Goal: Find contact information: Obtain details needed to contact an individual or organization

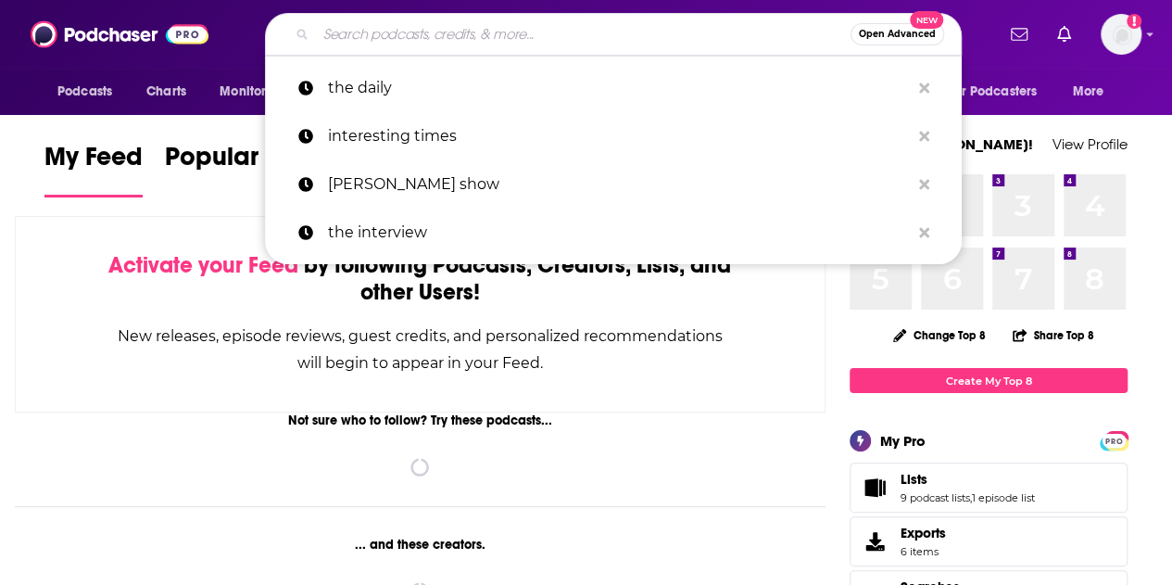
click at [505, 25] on input "Search podcasts, credits, & more..." at bounding box center [583, 34] width 535 height 30
paste input "[PERSON_NAME]'s Podcast"
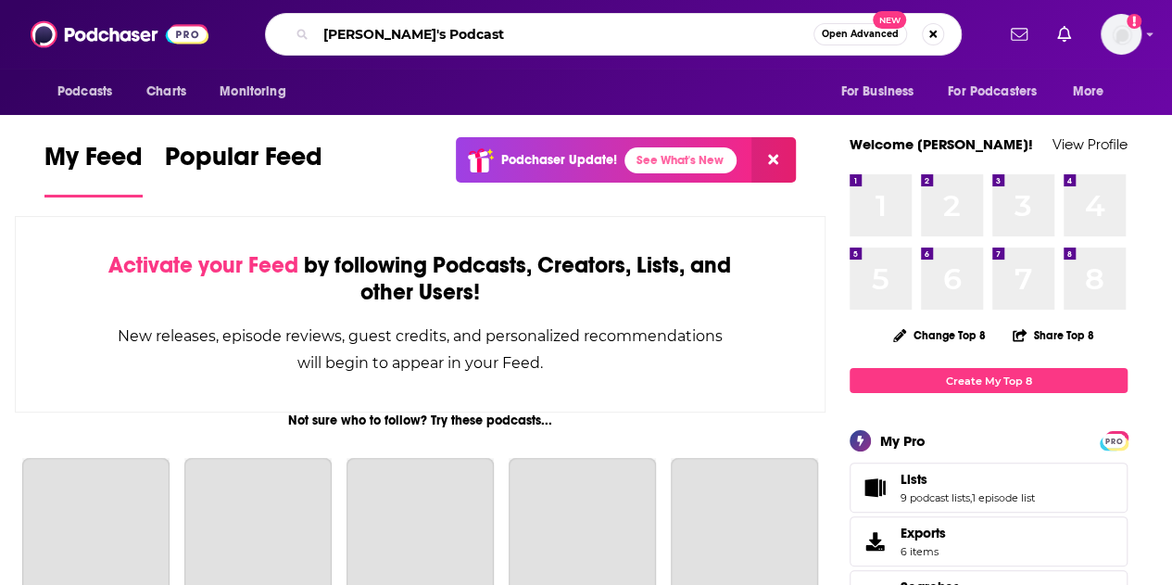
type input "[PERSON_NAME]'s Podcast"
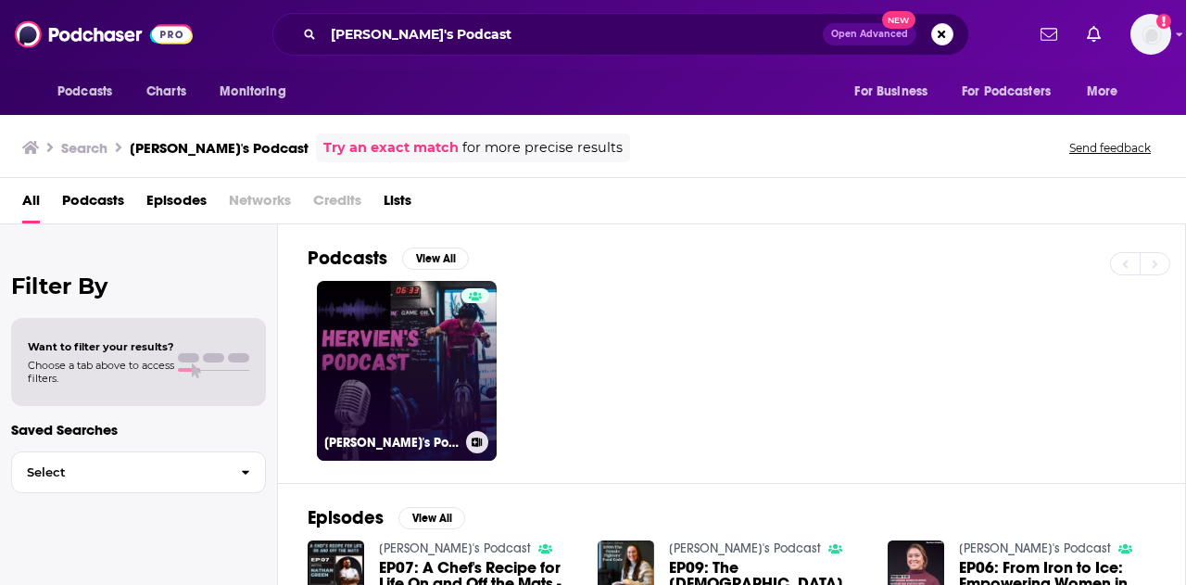
click at [462, 373] on div at bounding box center [475, 359] width 28 height 143
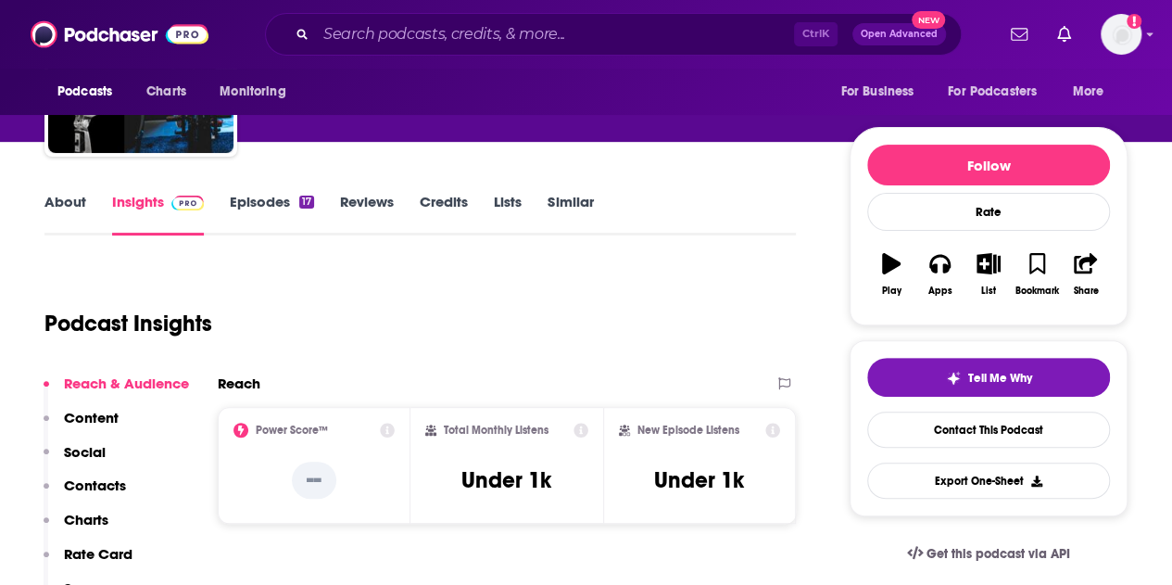
scroll to position [371, 0]
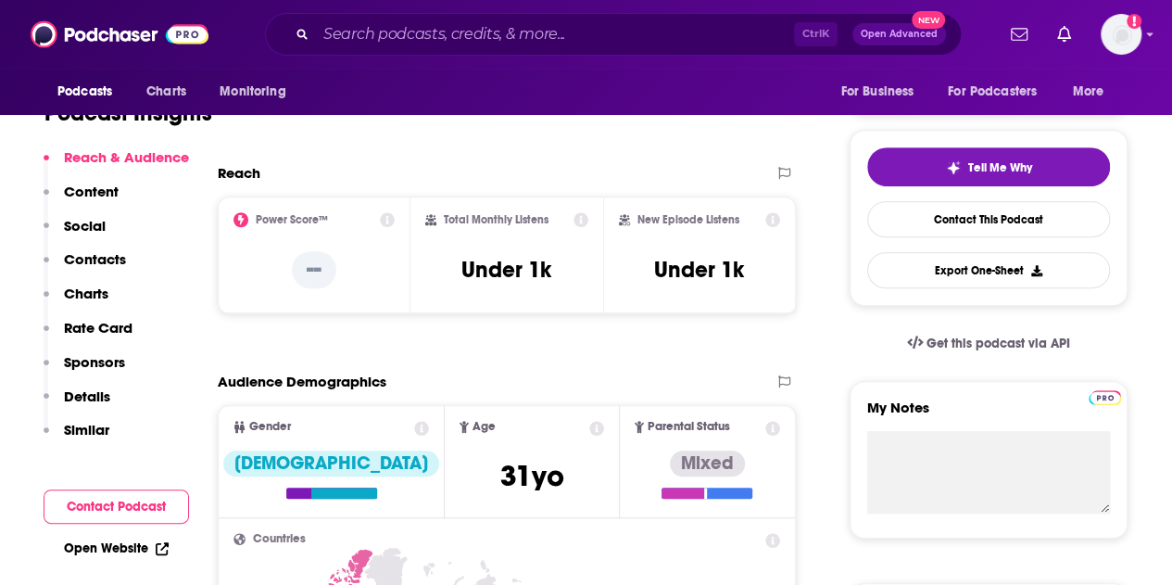
click at [121, 259] on p "Contacts" at bounding box center [95, 259] width 62 height 18
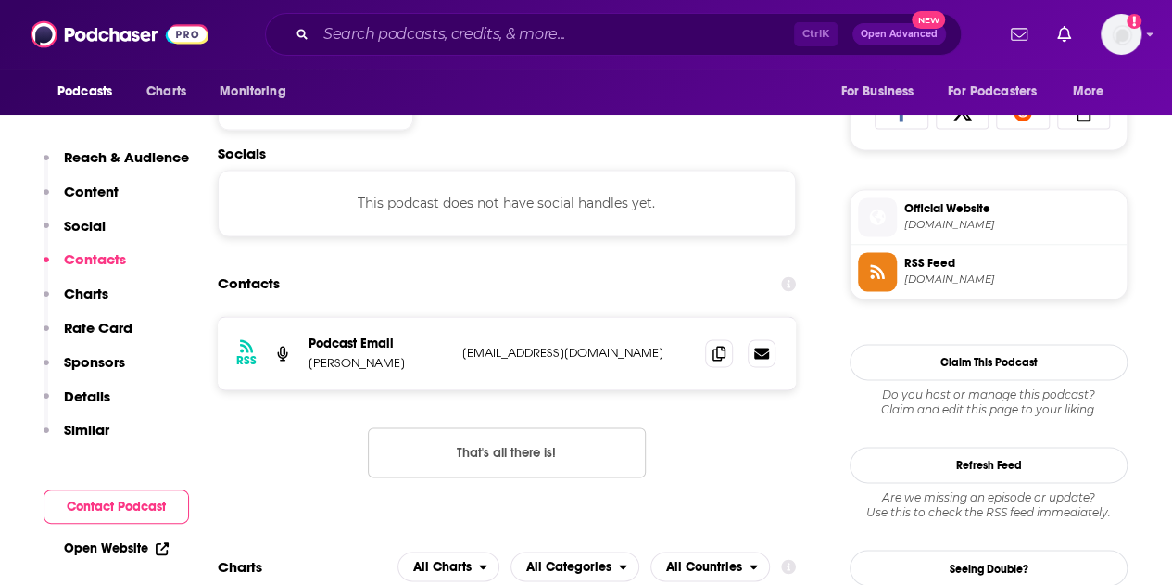
scroll to position [1243, 0]
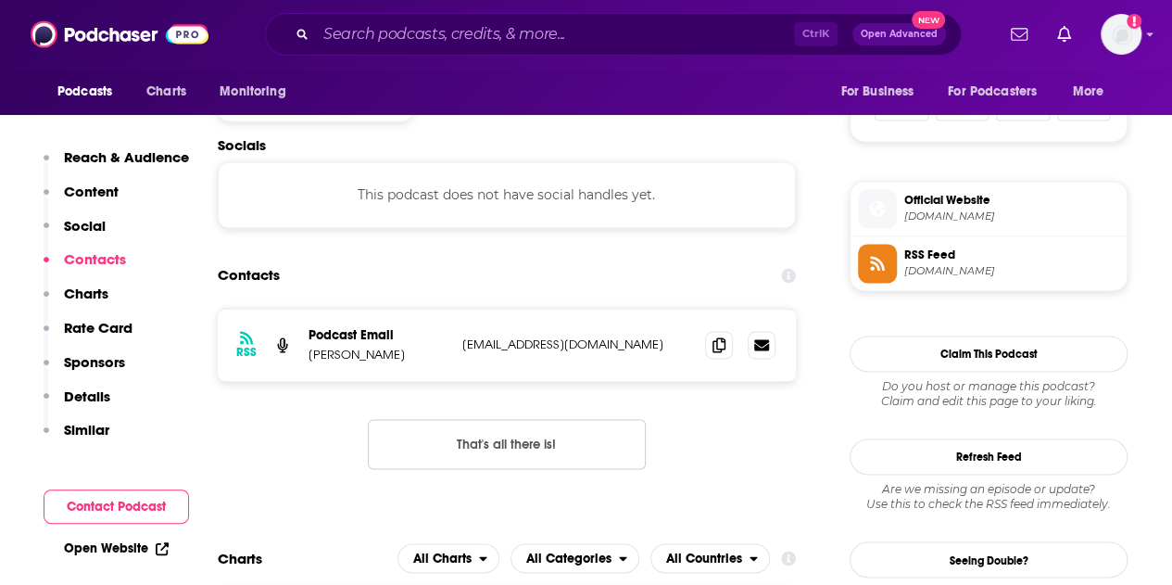
click at [522, 346] on p "[EMAIL_ADDRESS][DOMAIN_NAME]" at bounding box center [576, 344] width 228 height 16
copy div "[EMAIL_ADDRESS][DOMAIN_NAME] [EMAIL_ADDRESS][DOMAIN_NAME]"
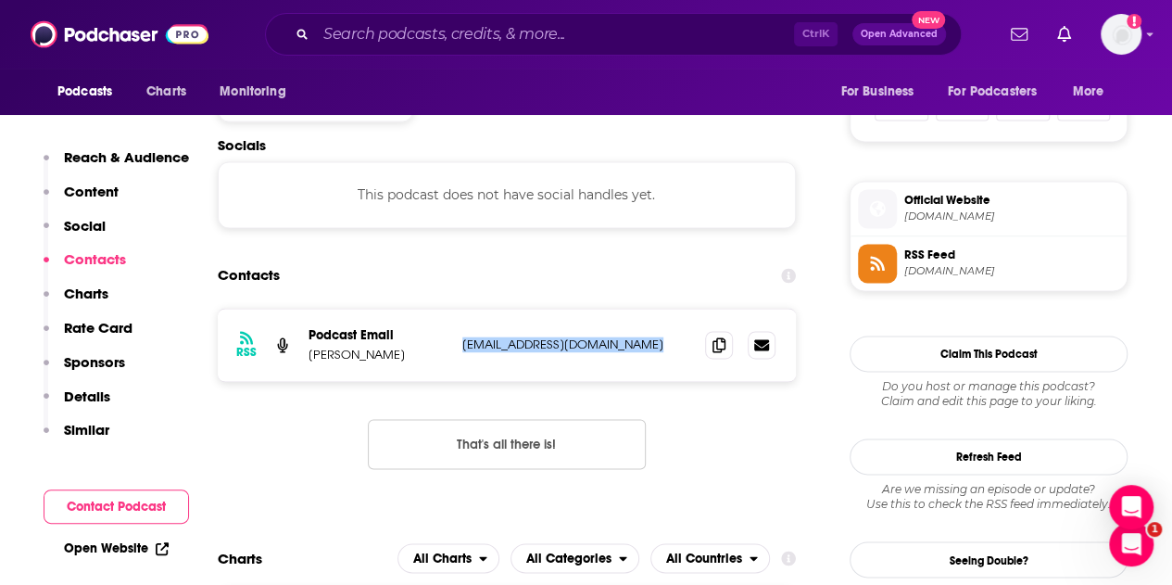
scroll to position [0, 0]
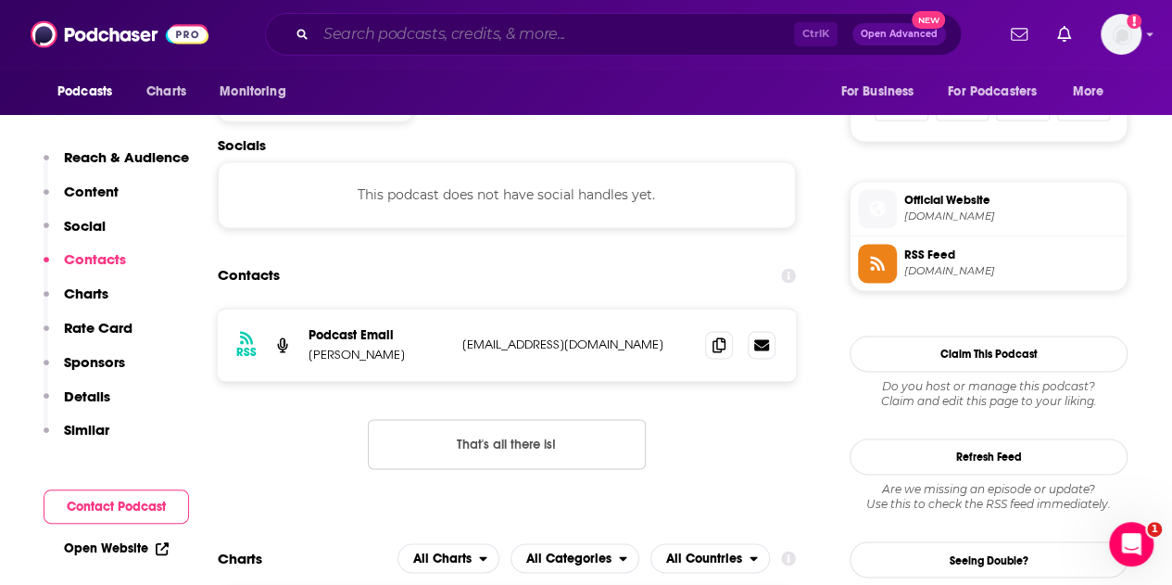
click at [494, 26] on input "Search podcasts, credits, & more..." at bounding box center [555, 34] width 478 height 30
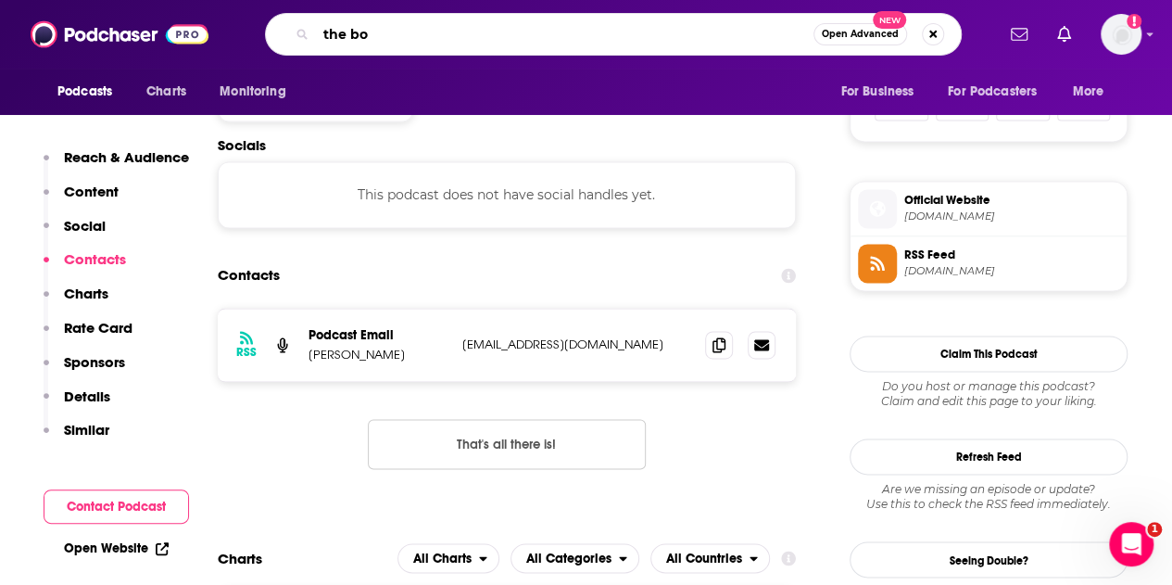
type input "the box"
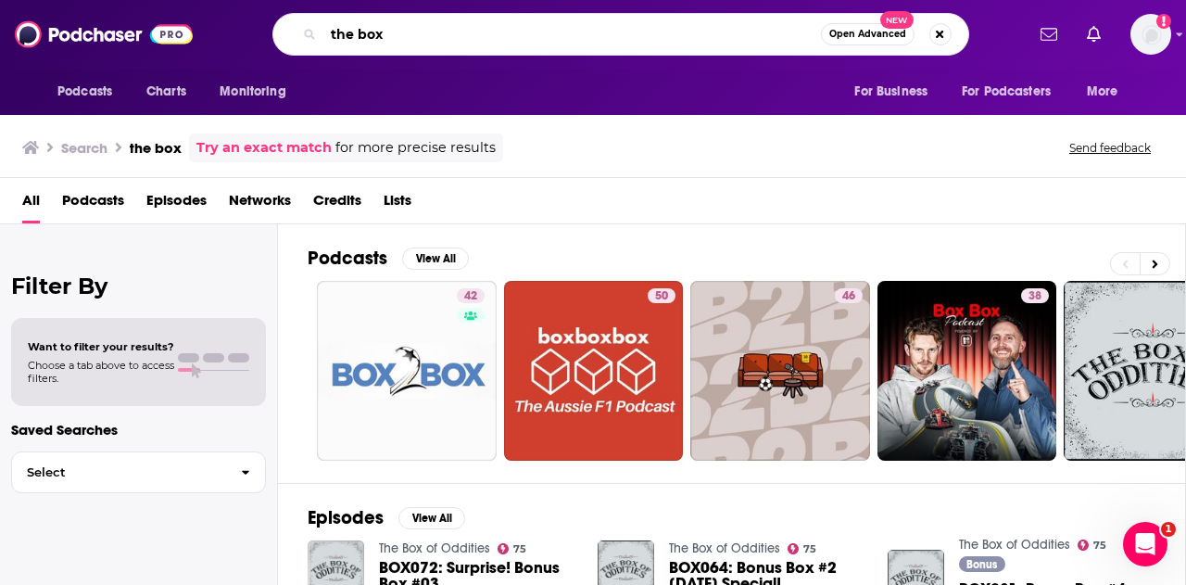
click at [522, 34] on input "the box" at bounding box center [571, 34] width 497 height 30
type input "the box [PERSON_NAME]"
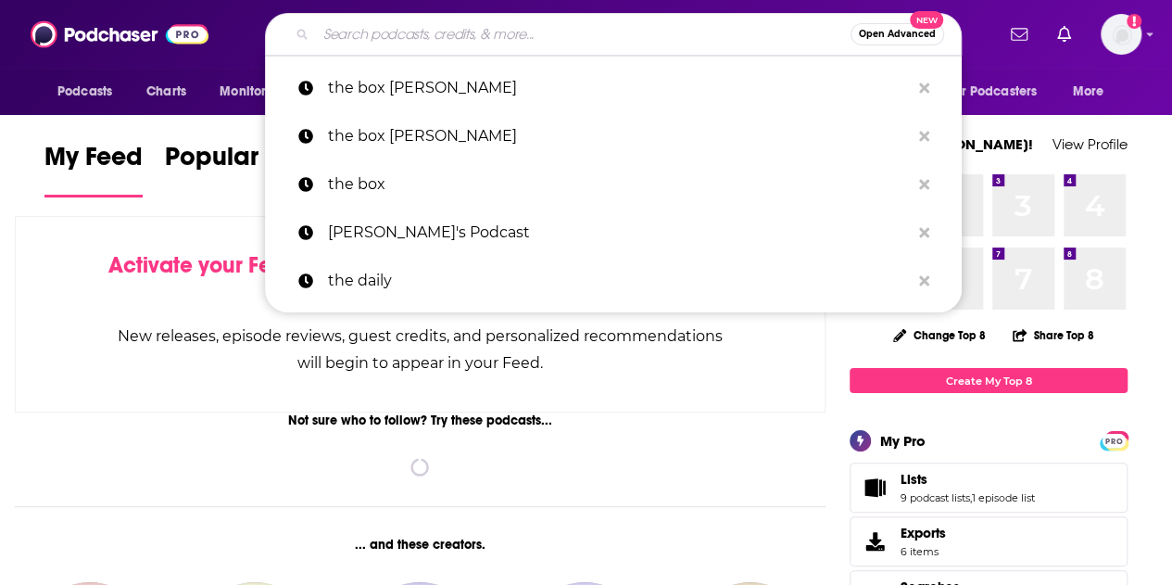
click at [525, 27] on input "Search podcasts, credits, & more..." at bounding box center [583, 34] width 535 height 30
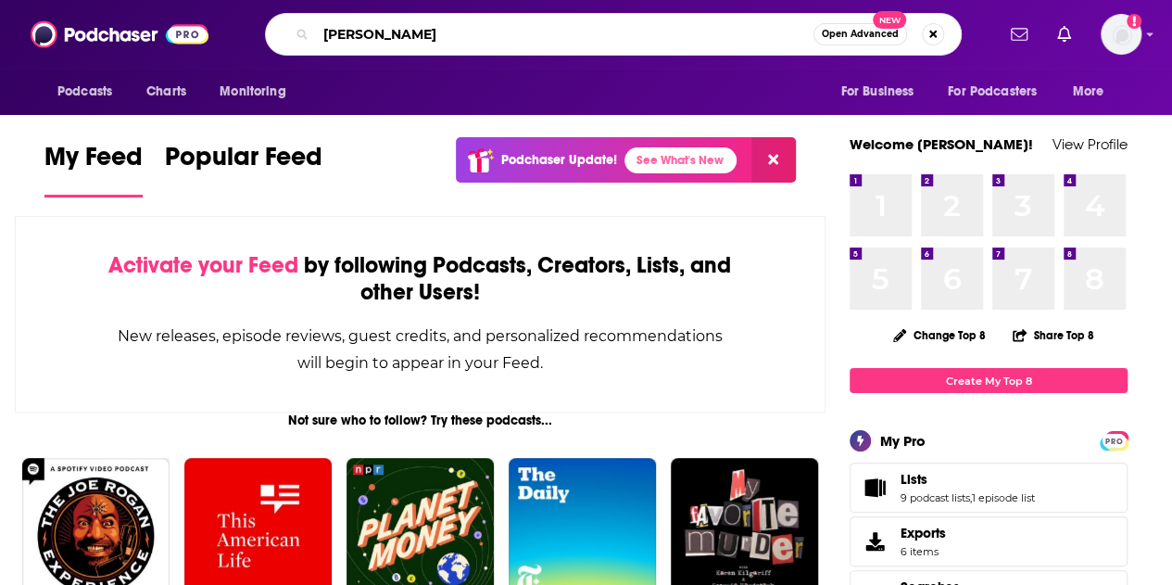
type input "armen hammer"
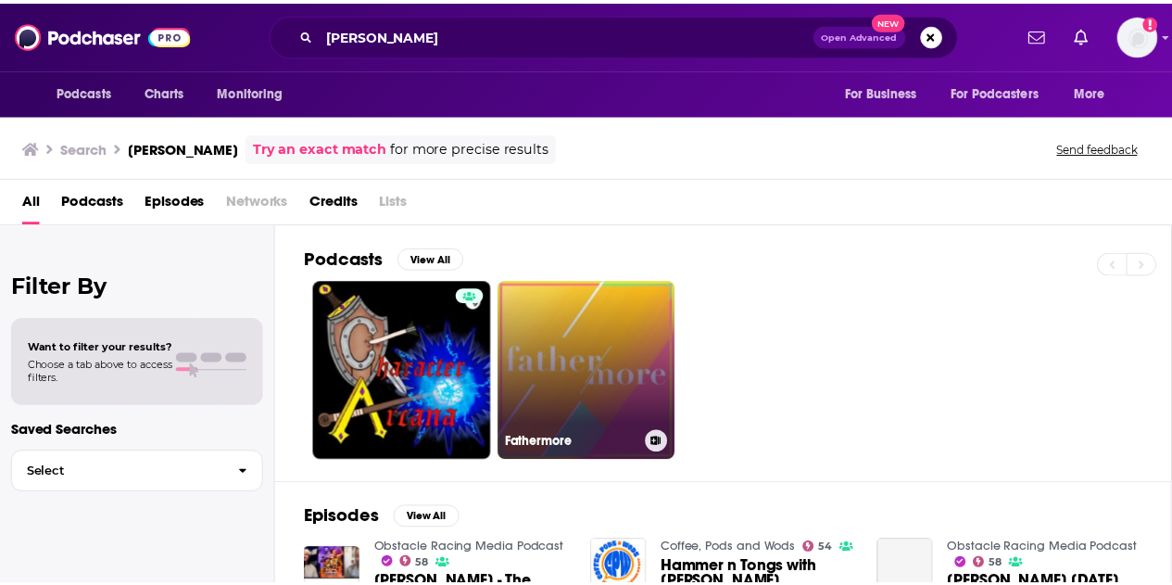
scroll to position [185, 0]
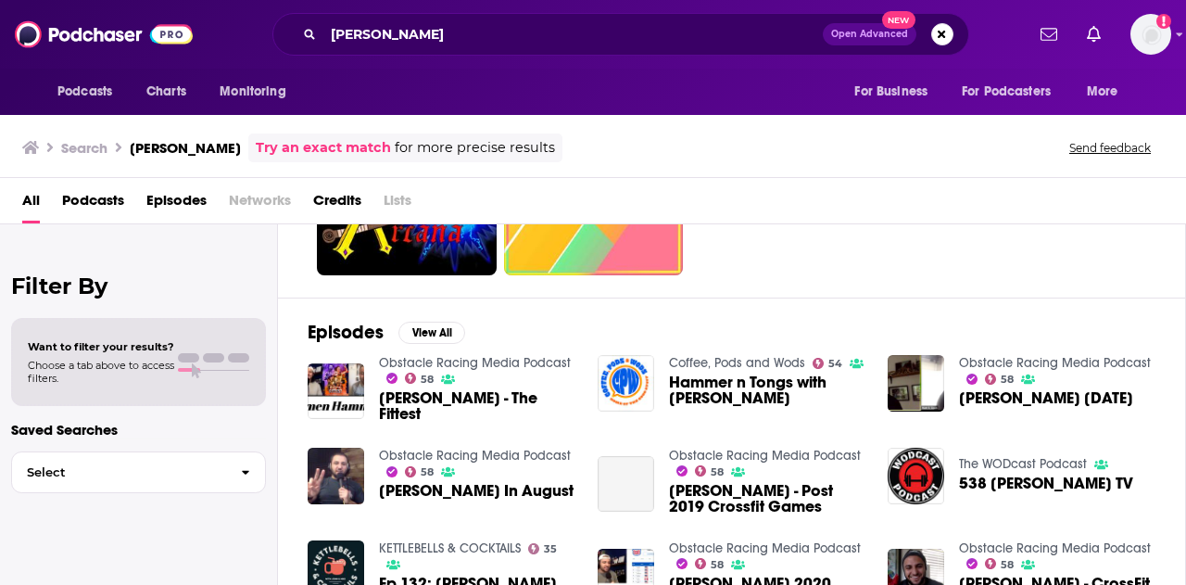
click at [485, 402] on span "Armen Hammer - The Fittest" at bounding box center [477, 405] width 196 height 31
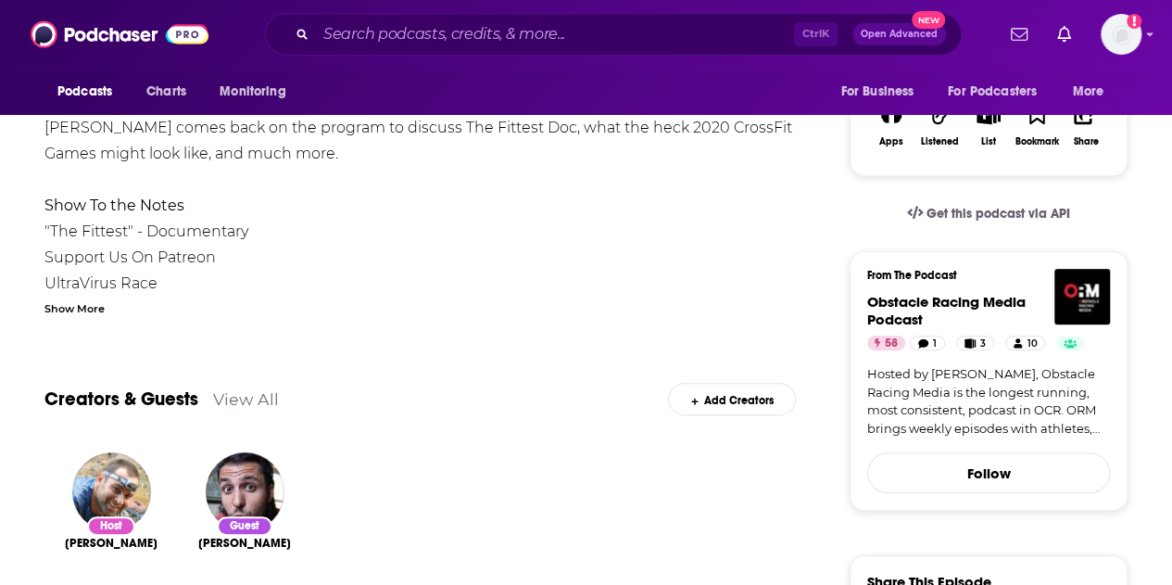
scroll to position [556, 0]
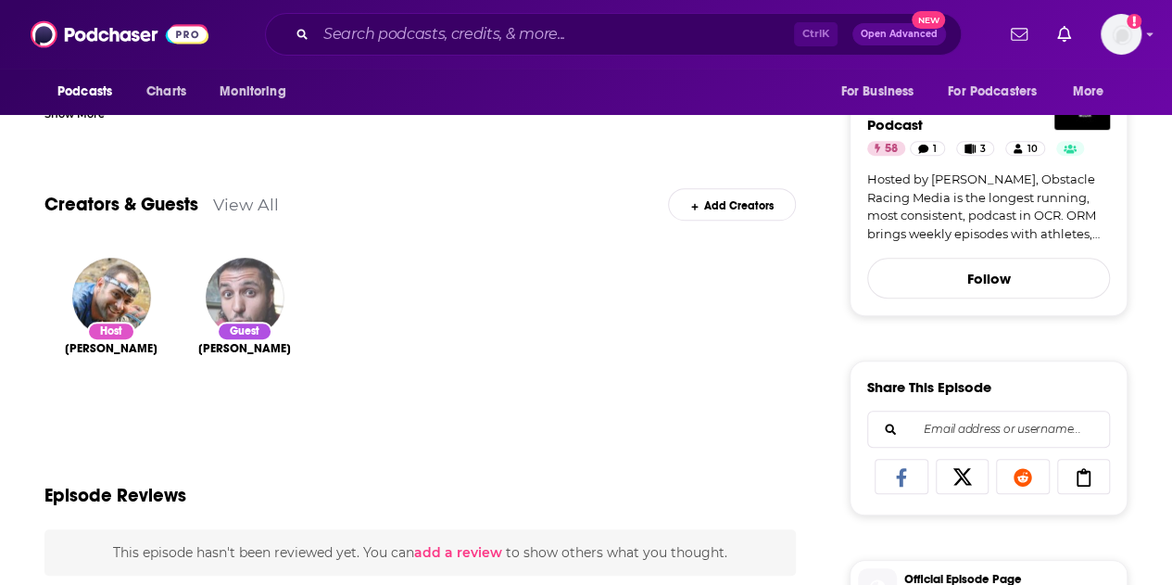
click at [256, 296] on img "Armen Hammer" at bounding box center [245, 297] width 79 height 79
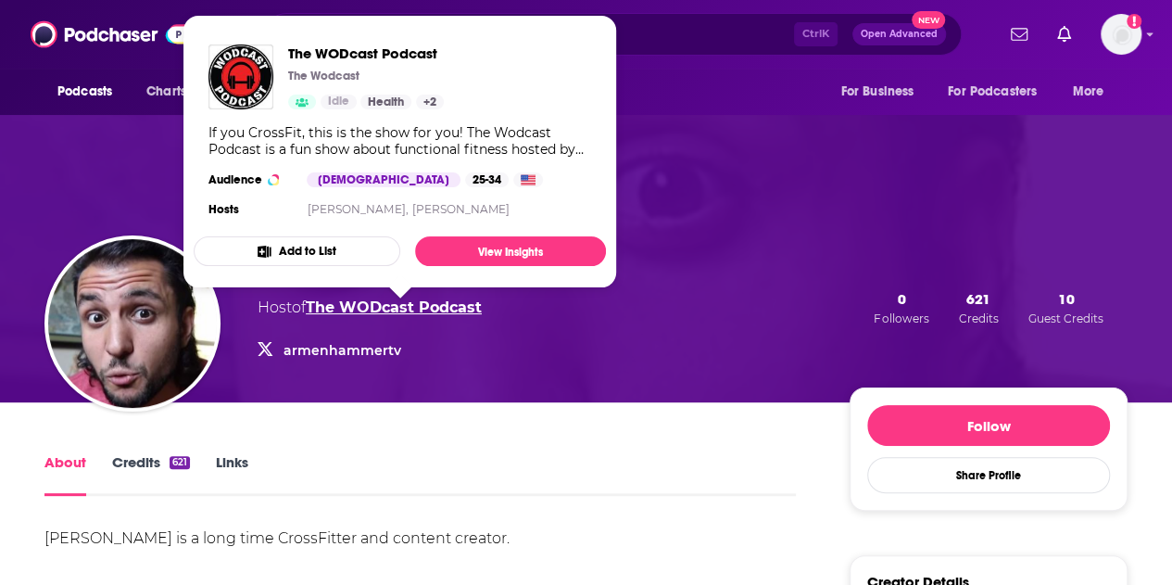
click at [430, 310] on link "The WODcast Podcast" at bounding box center [394, 307] width 176 height 18
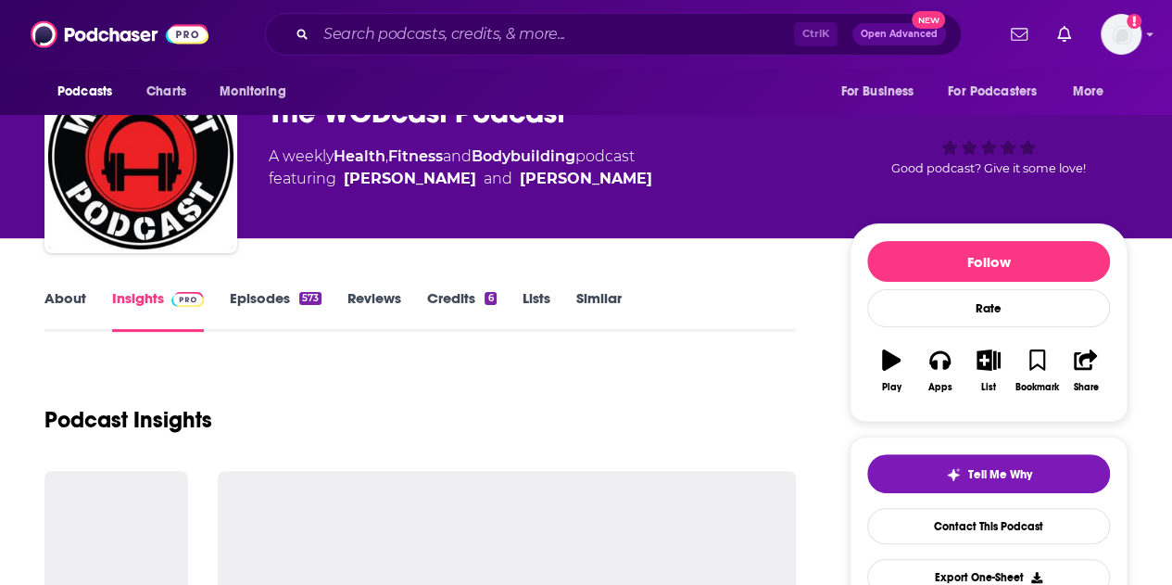
scroll to position [93, 0]
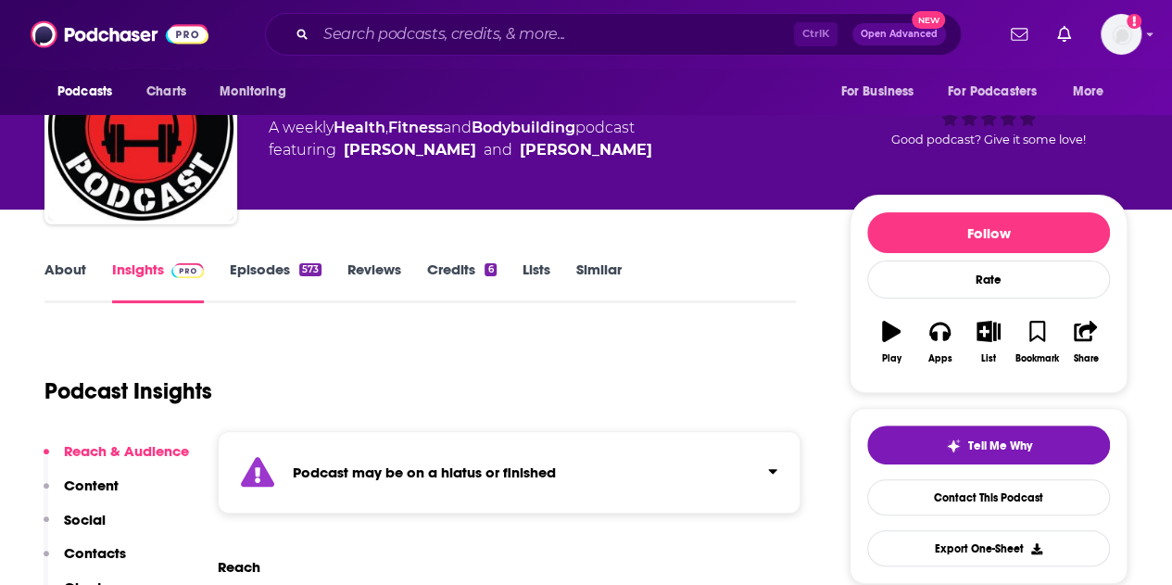
click at [104, 553] on p "Contacts" at bounding box center [95, 553] width 62 height 18
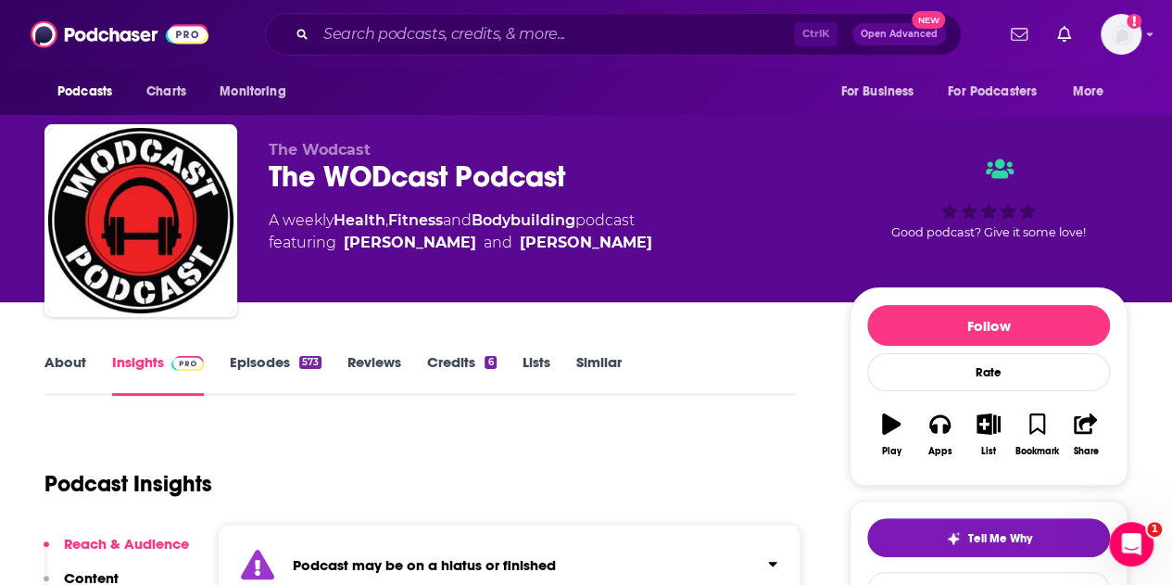
scroll to position [0, 0]
click at [459, 38] on input "Search podcasts, credits, & more..." at bounding box center [555, 34] width 478 height 30
paste input "Box Life"
type input "Box Life"
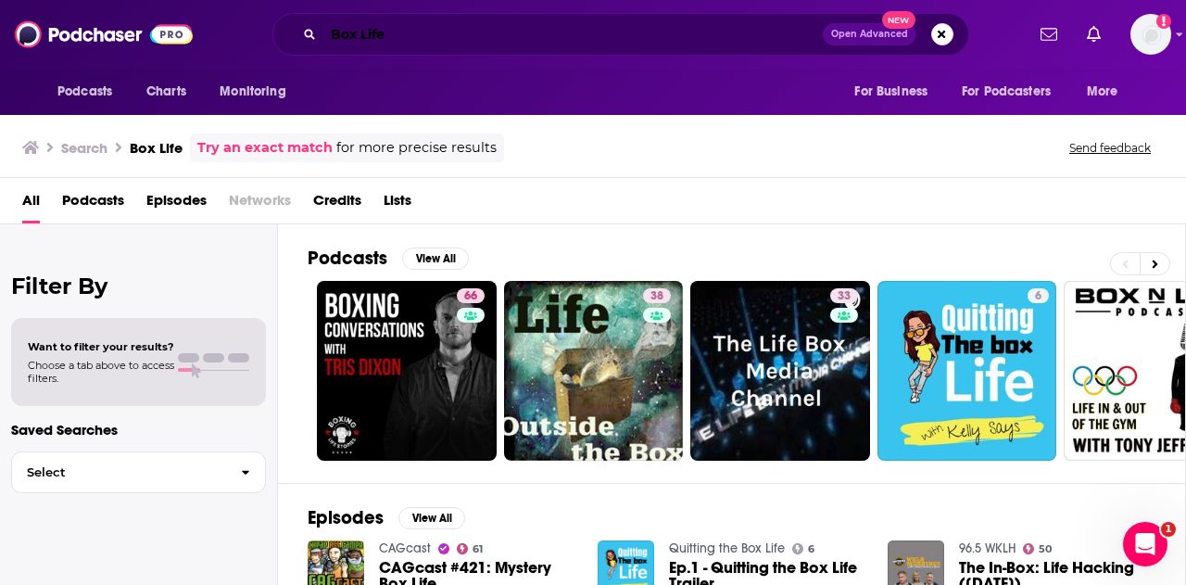
click at [511, 31] on input "Box Life" at bounding box center [572, 34] width 499 height 30
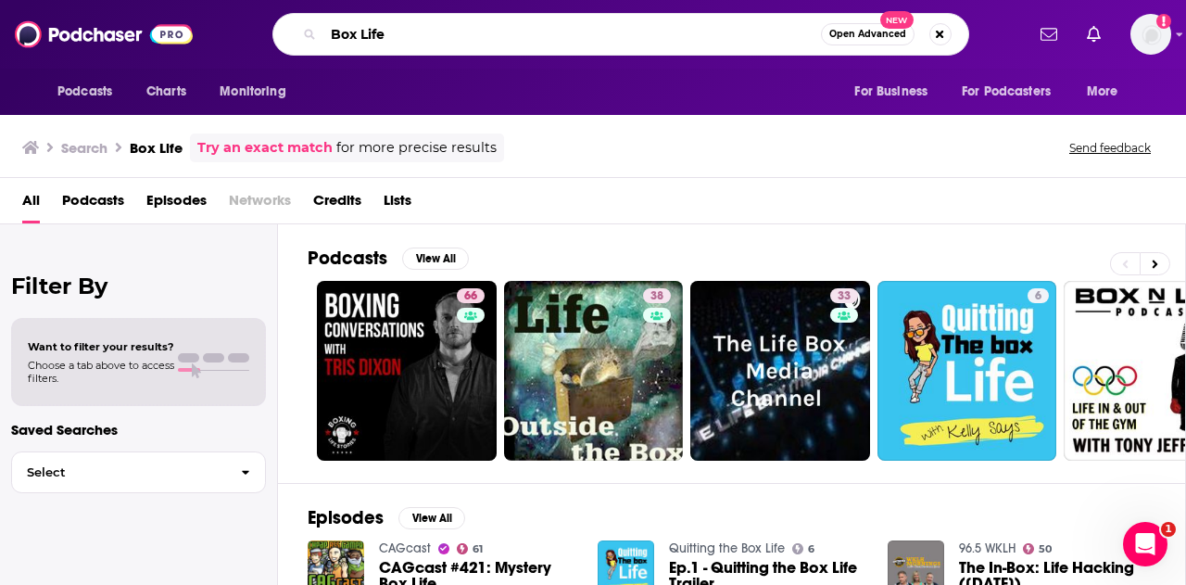
click at [511, 31] on input "Box Life" at bounding box center [571, 34] width 497 height 30
paste input "Love, Sweat, Fitness"
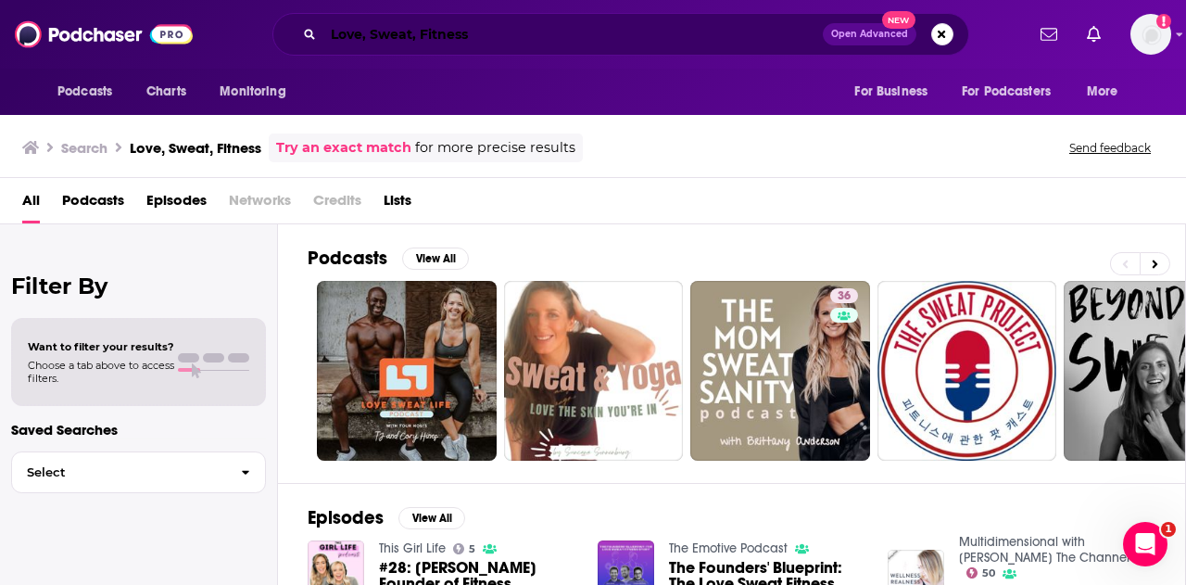
click at [562, 25] on input "Love, Sweat, Fitness" at bounding box center [572, 34] width 499 height 30
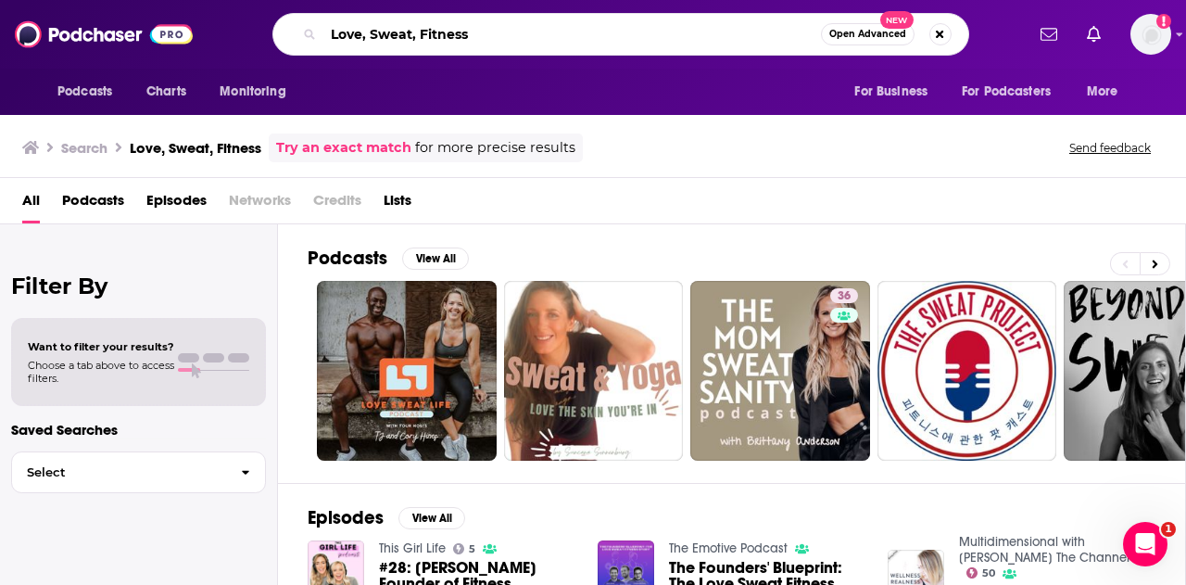
click at [562, 25] on input "Love, Sweat, Fitness" at bounding box center [571, 34] width 497 height 30
paste input "Clydesdale Media Podcast"
type input "Clydesdale Media Podcast"
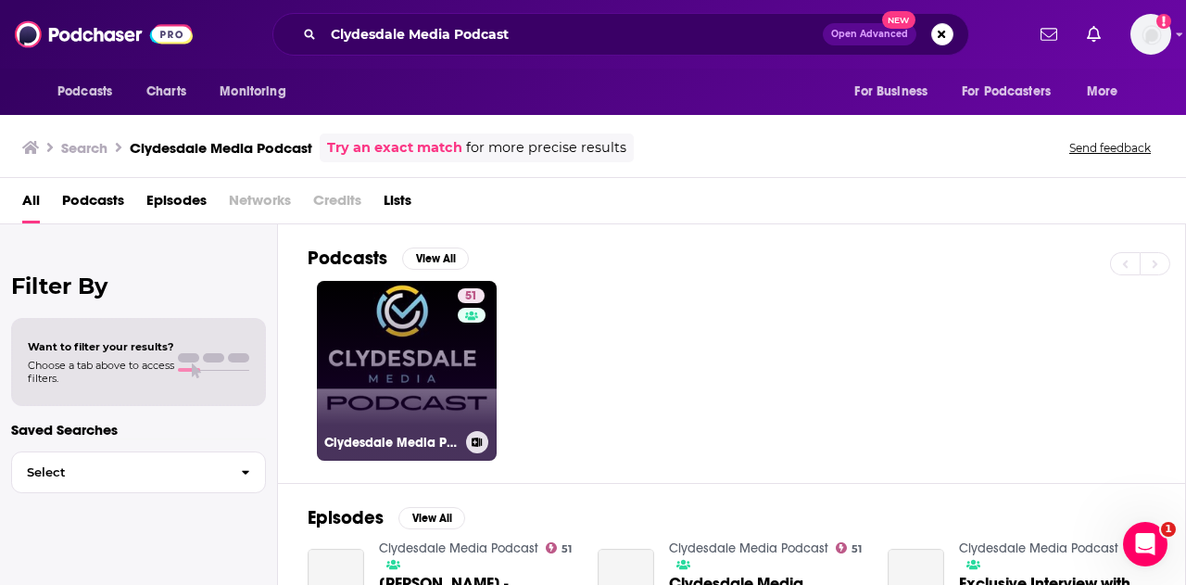
click at [422, 366] on link "51 Clydesdale Media Podcast" at bounding box center [407, 371] width 180 height 180
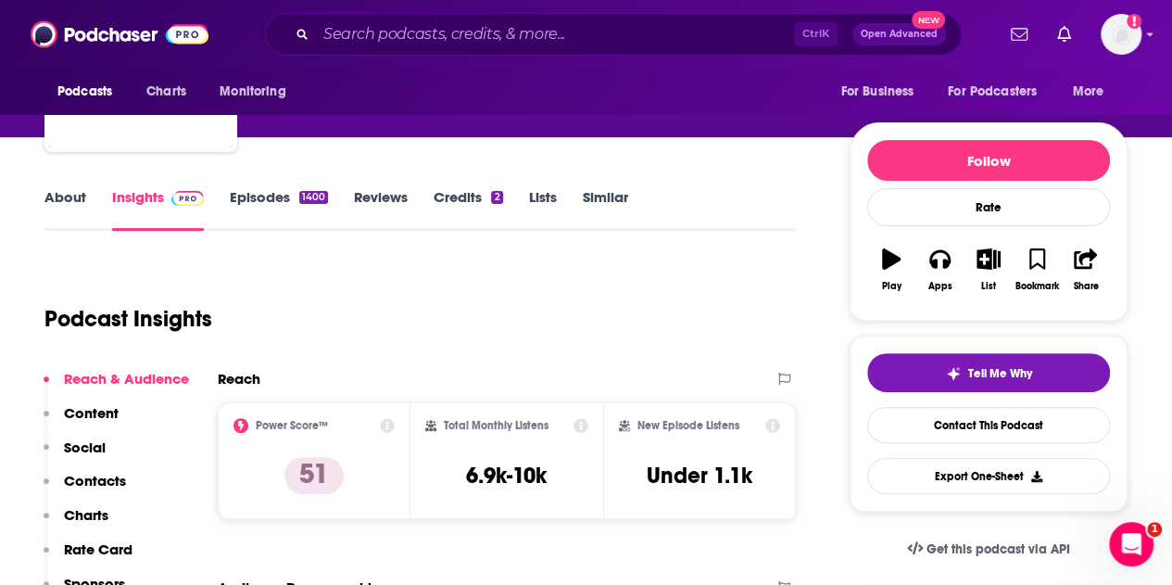
scroll to position [185, 0]
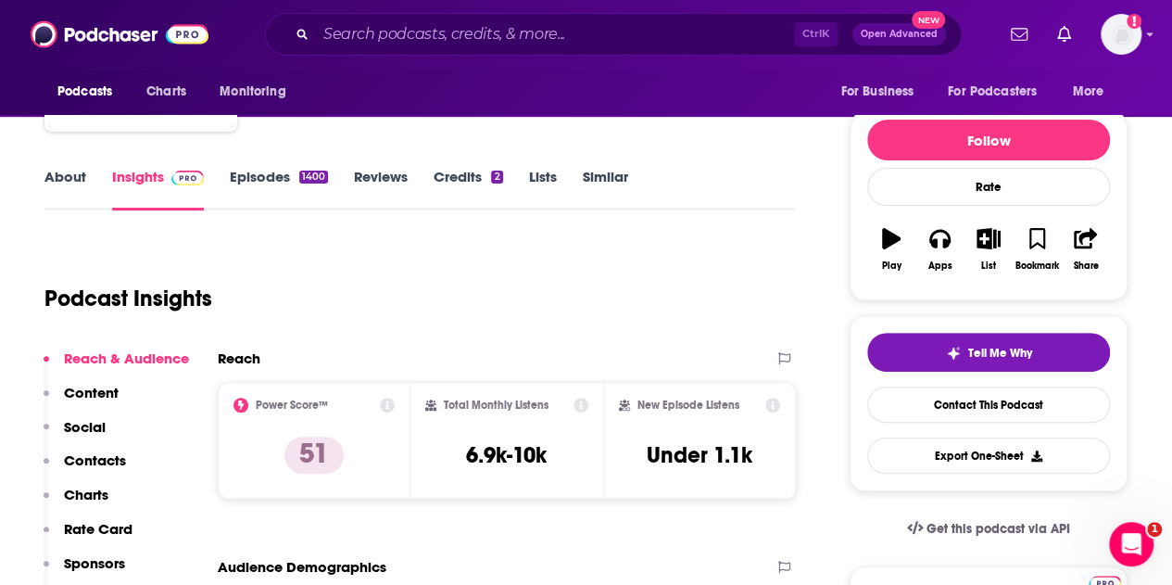
click at [102, 455] on p "Contacts" at bounding box center [95, 460] width 62 height 18
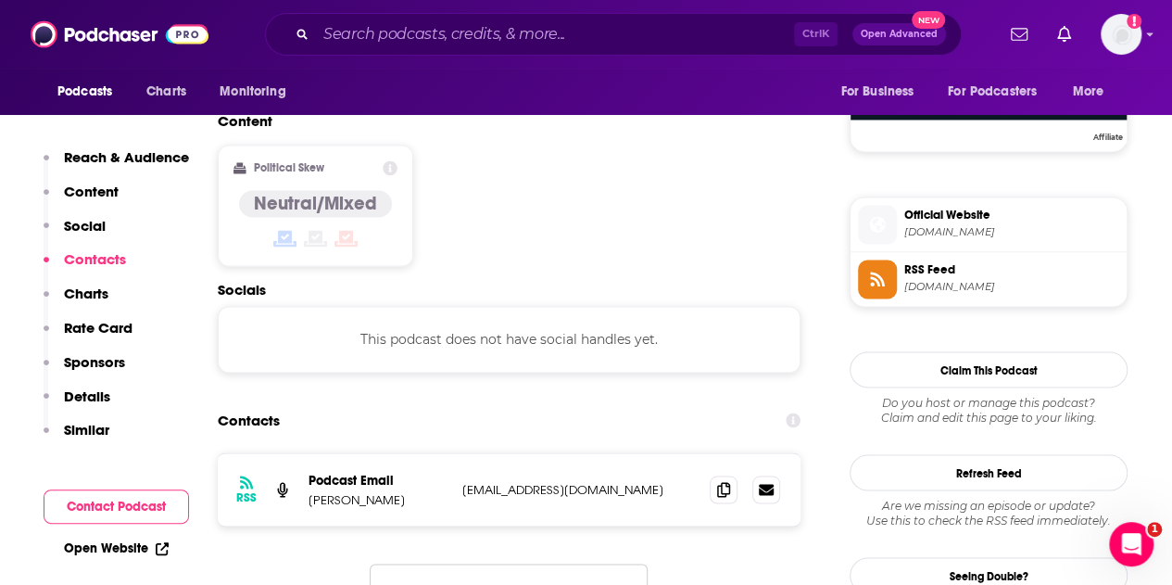
scroll to position [1469, 0]
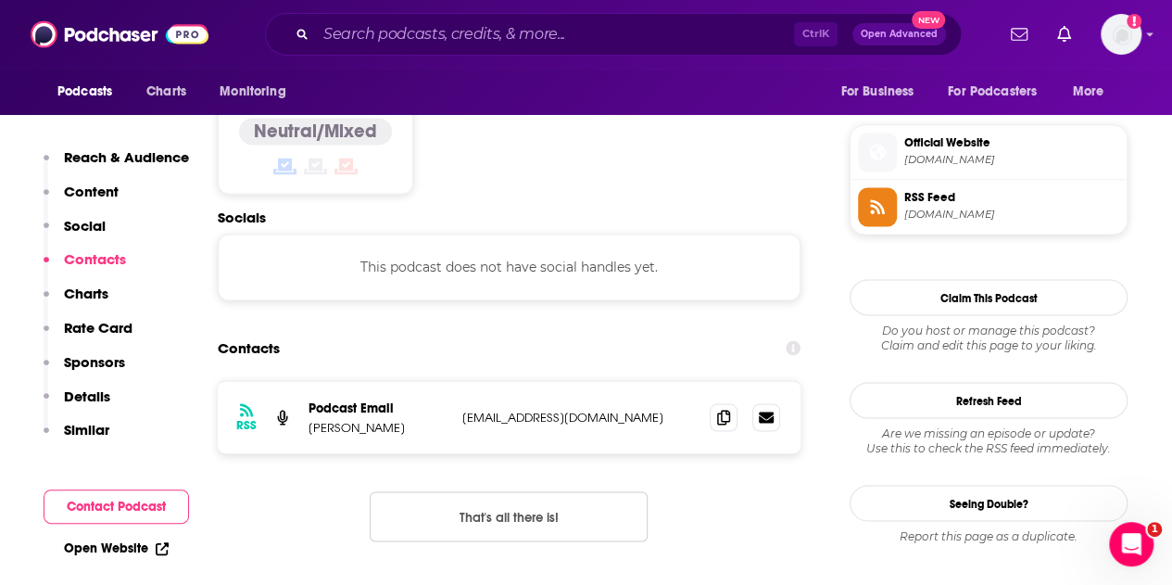
click at [548, 409] on p "theclydesdalecrossfitter@gmail.com" at bounding box center [578, 417] width 233 height 16
copy div "theclydesdalecrossfitter@gmail.com theclydesdalecrossfitter@gmail.com"
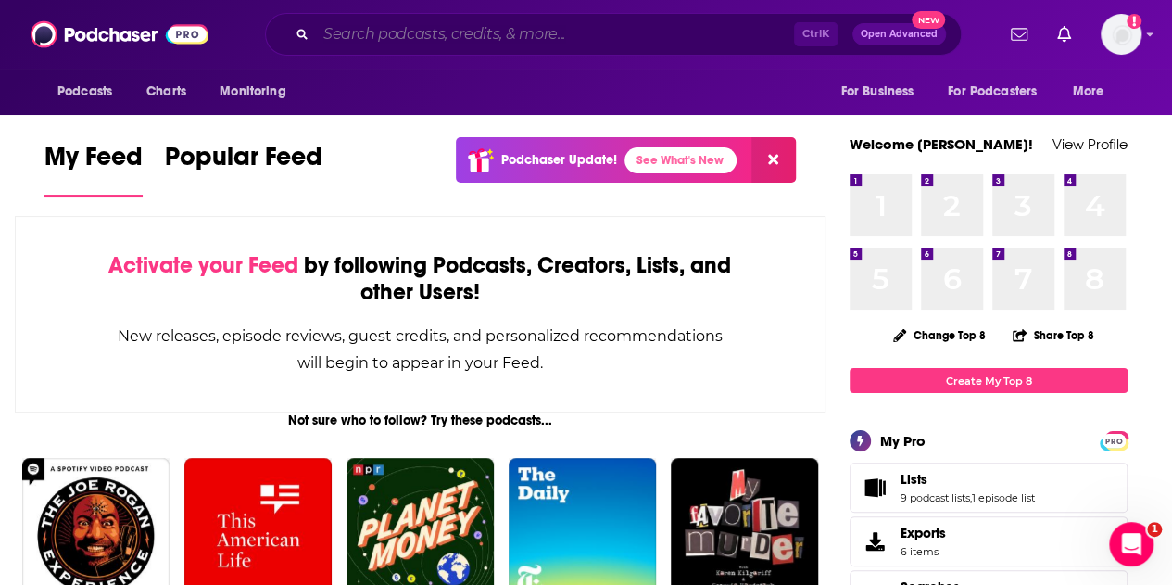
click at [443, 45] on input "Search podcasts, credits, & more..." at bounding box center [555, 34] width 478 height 30
paste input "Theo Von Podcast"
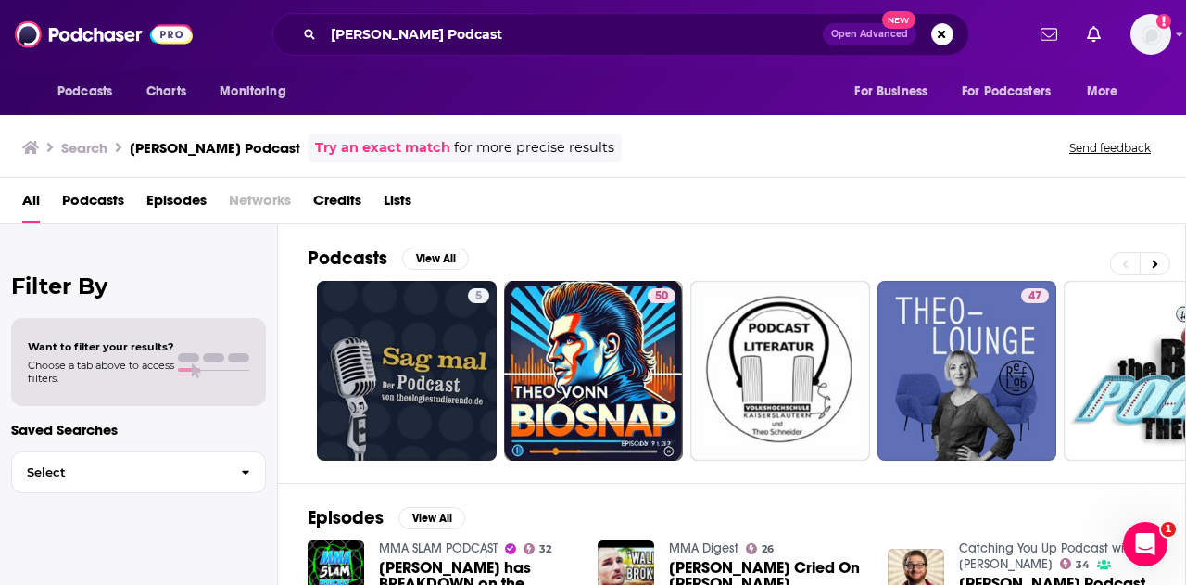
click at [654, 18] on div "Theo Von Podcast Open Advanced New" at bounding box center [620, 34] width 697 height 43
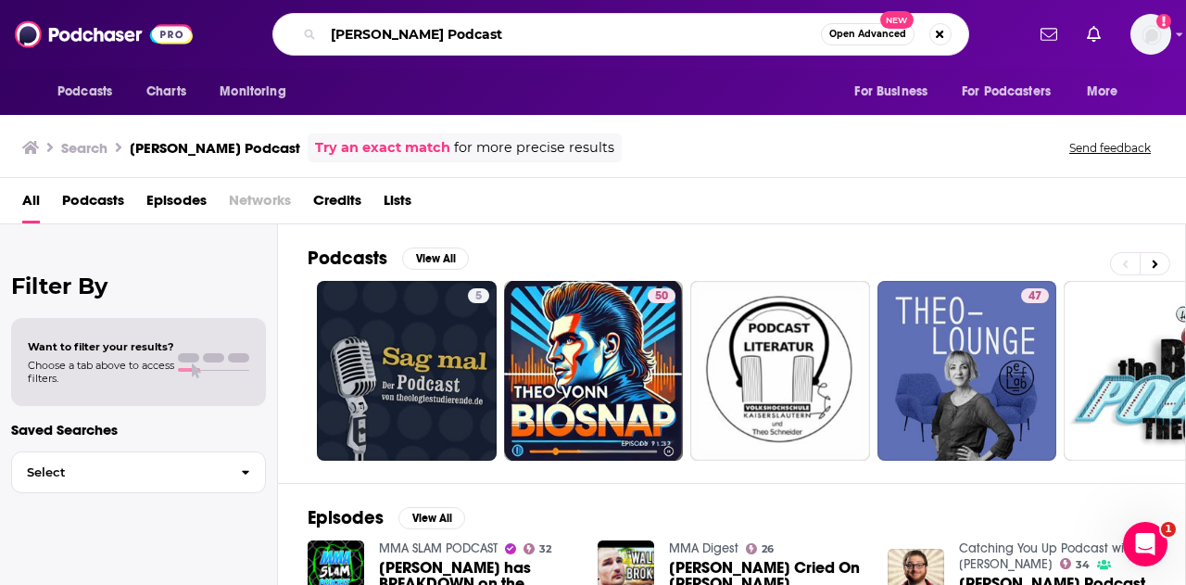
click at [649, 25] on input "Theo Von Podcast" at bounding box center [571, 34] width 497 height 30
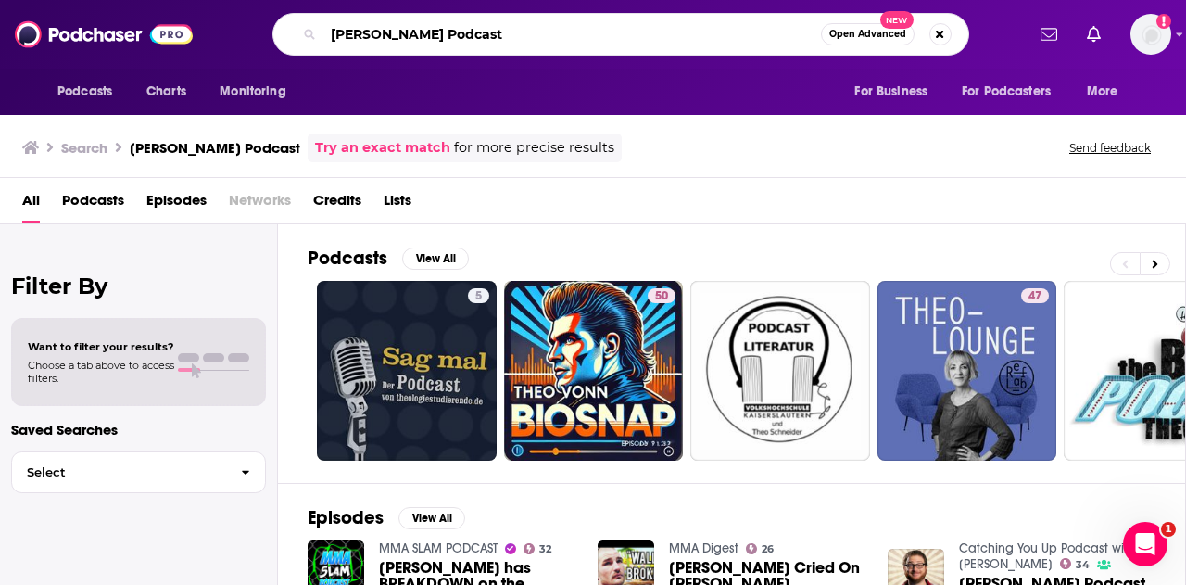
click at [649, 25] on input "Theo Von Podcast" at bounding box center [571, 34] width 497 height 30
type input "howie mandel"
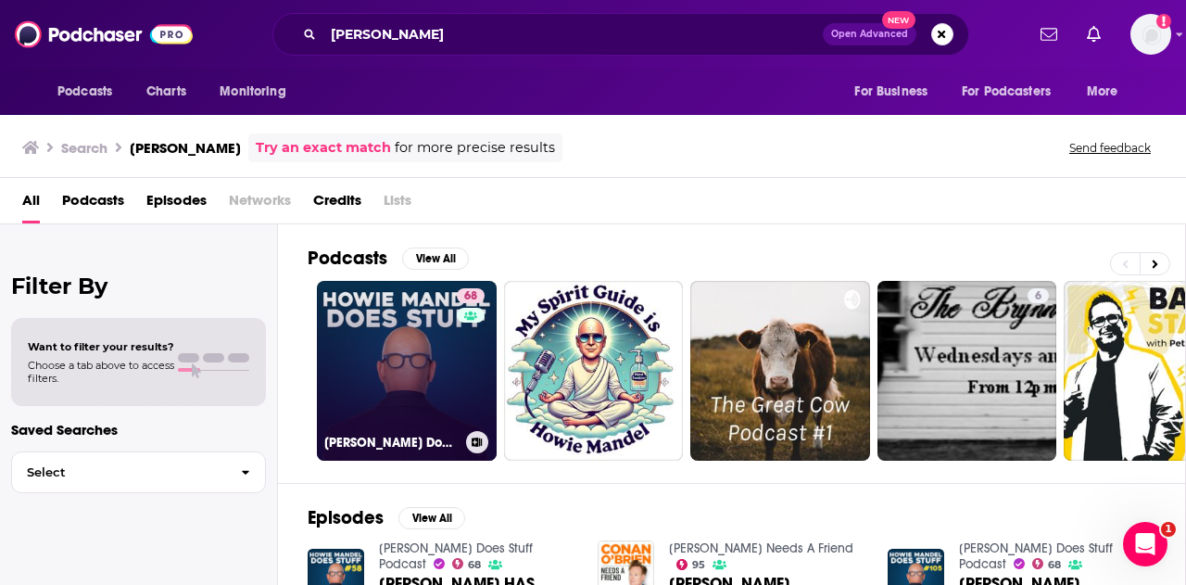
click at [422, 338] on link "68 Howie Mandel Does Stuff Podcast" at bounding box center [407, 371] width 180 height 180
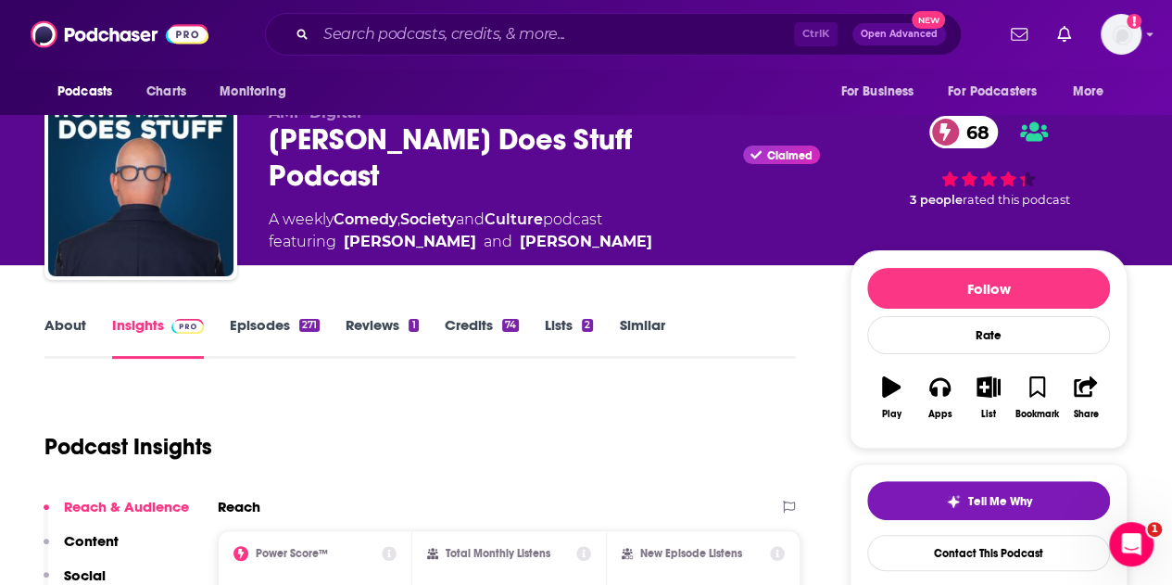
scroll to position [93, 0]
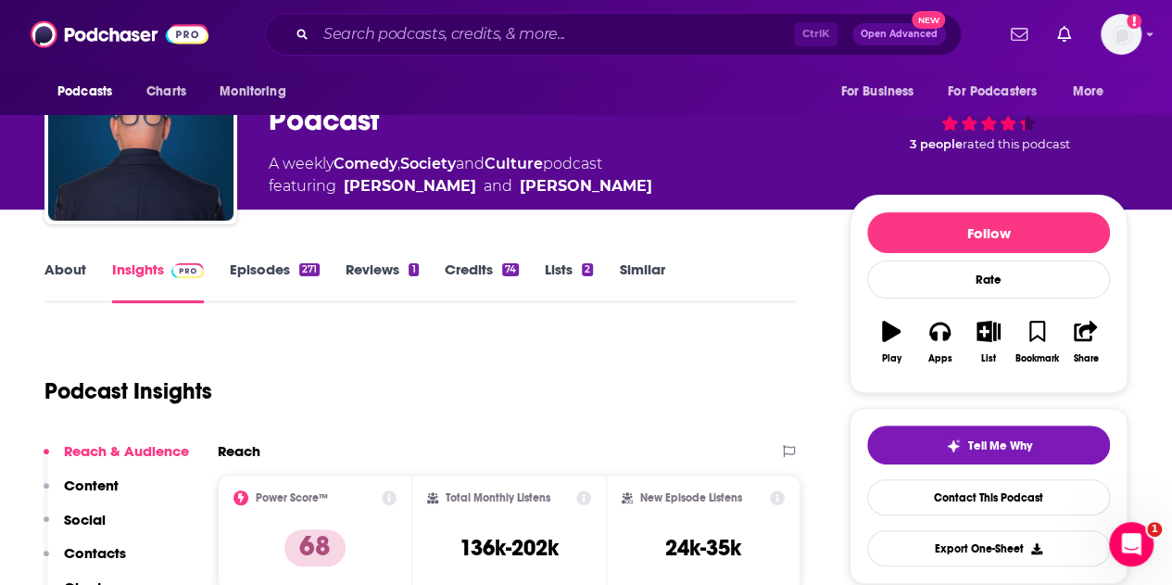
click at [117, 564] on button "Contacts" at bounding box center [85, 561] width 82 height 34
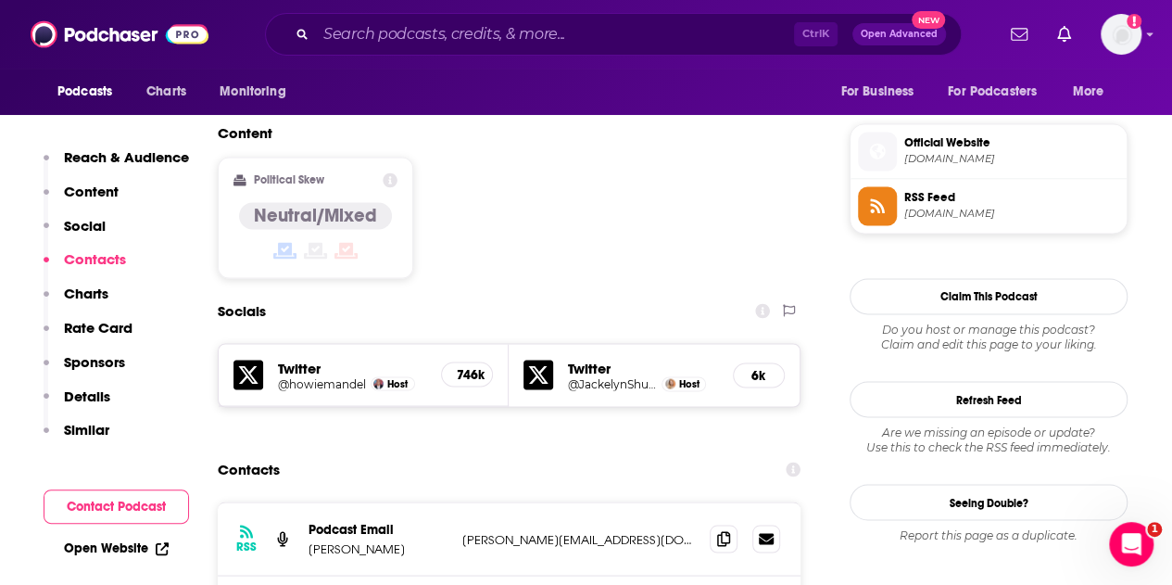
scroll to position [1529, 0]
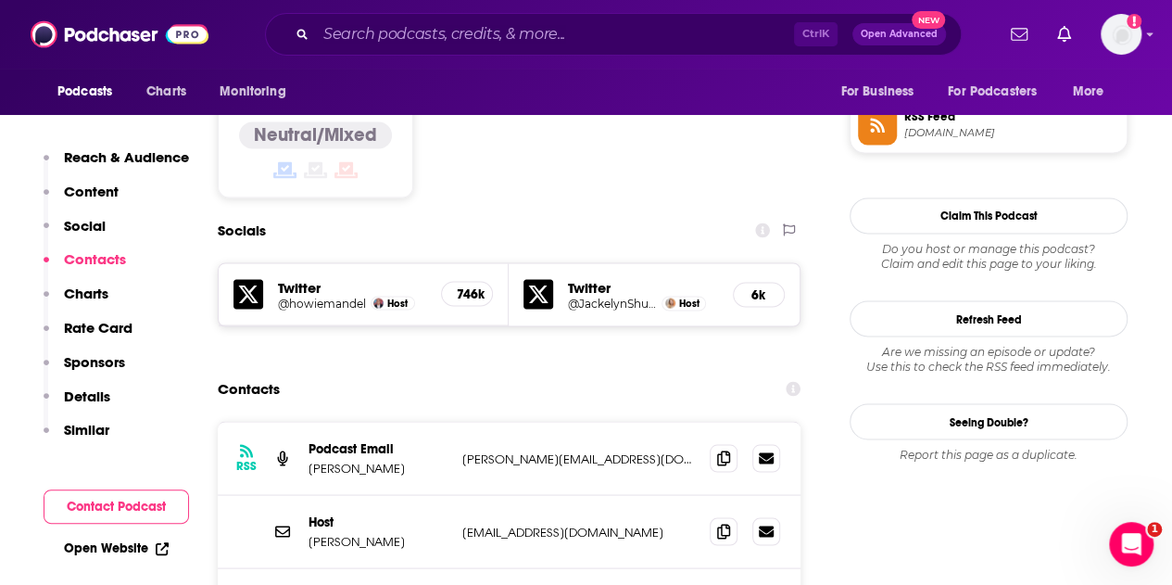
click at [534, 450] on p "alex@ampdigital.tv" at bounding box center [578, 458] width 233 height 16
copy div "alex@ampdigital.tv alex@ampdigital.tv"
click at [530, 523] on p "LifeWJackie@gmail.com" at bounding box center [578, 531] width 233 height 16
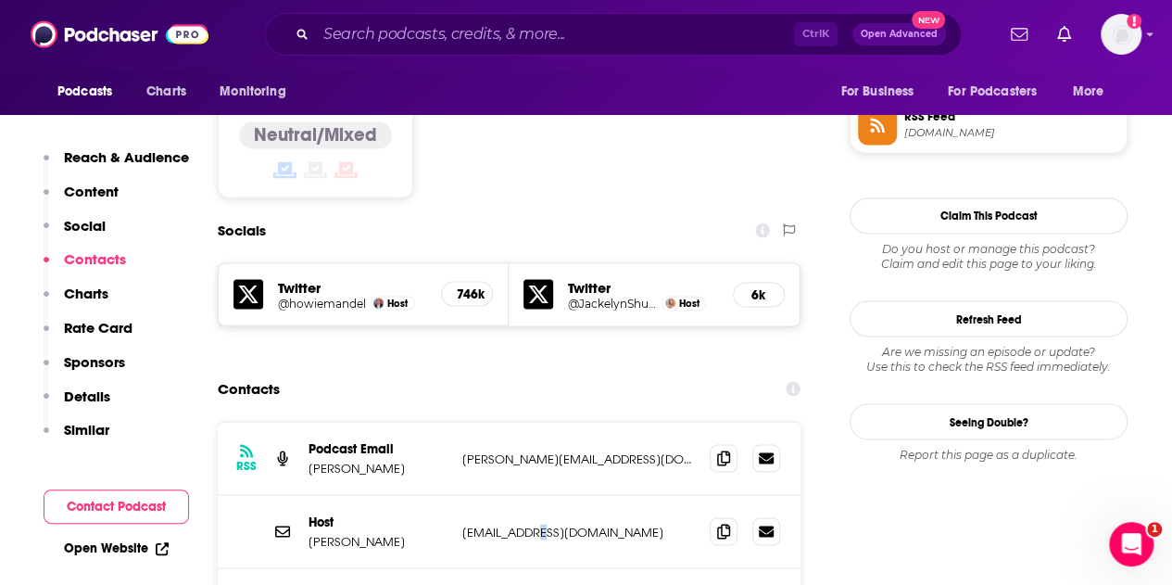
click at [530, 523] on p "LifeWJackie@gmail.com" at bounding box center [578, 531] width 233 height 16
copy div "LifeWJackie@gmail.com LifeWJackie@gmail.com"
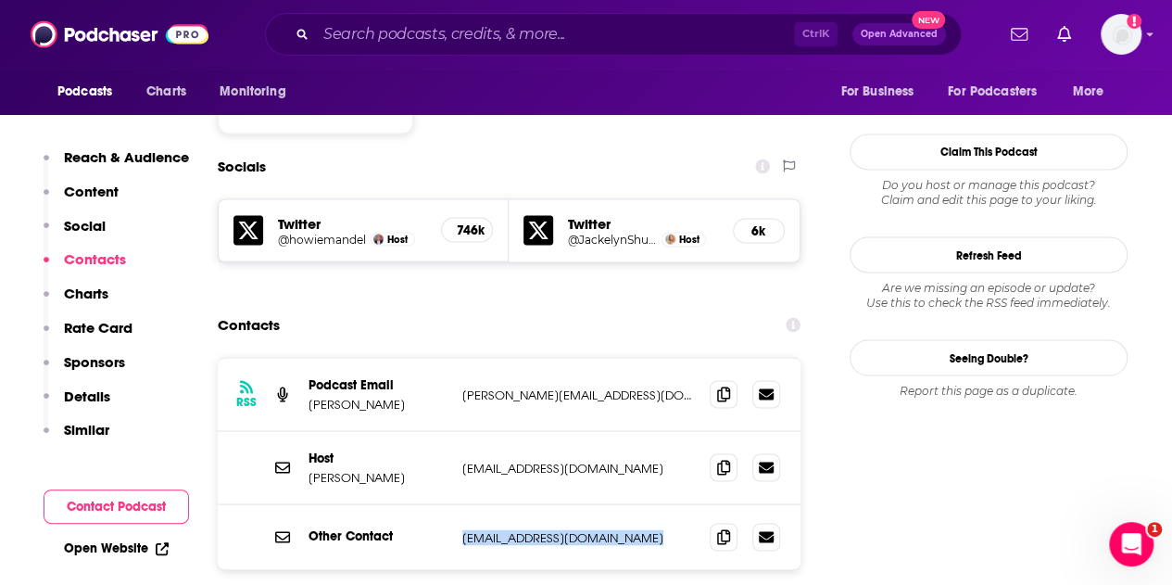
scroll to position [1622, 0]
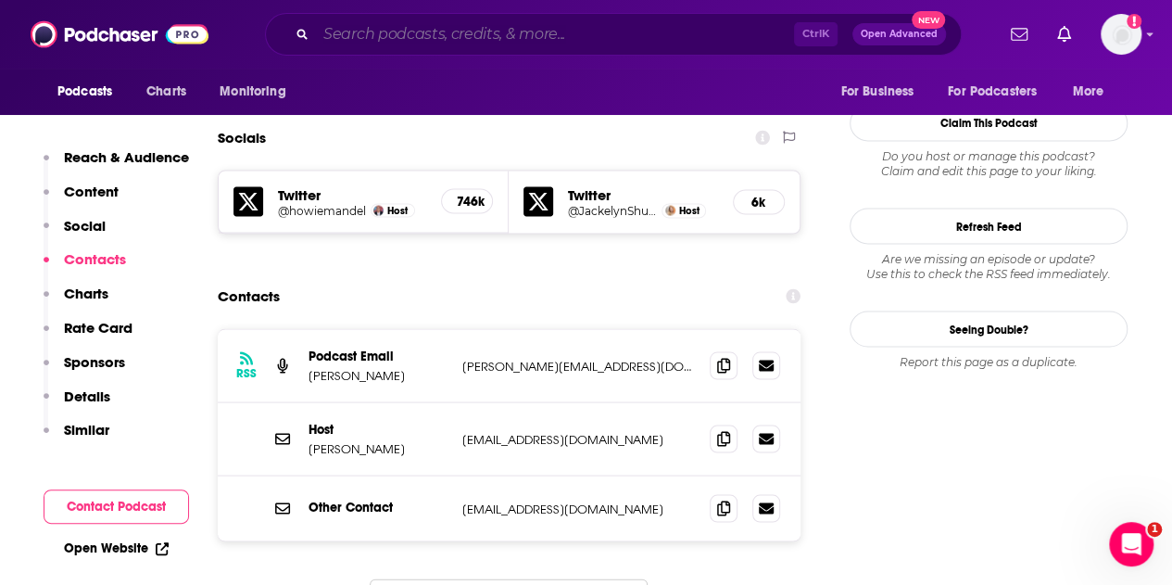
click at [550, 24] on input "Search podcasts, credits, & more..." at bounding box center [555, 34] width 478 height 30
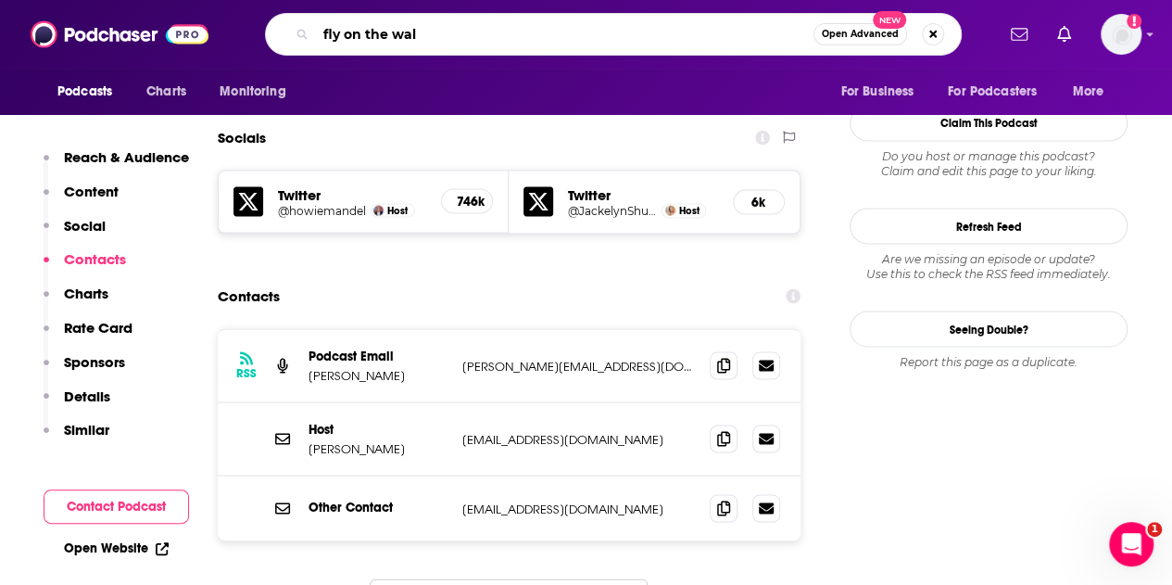
type input "fly on the wall"
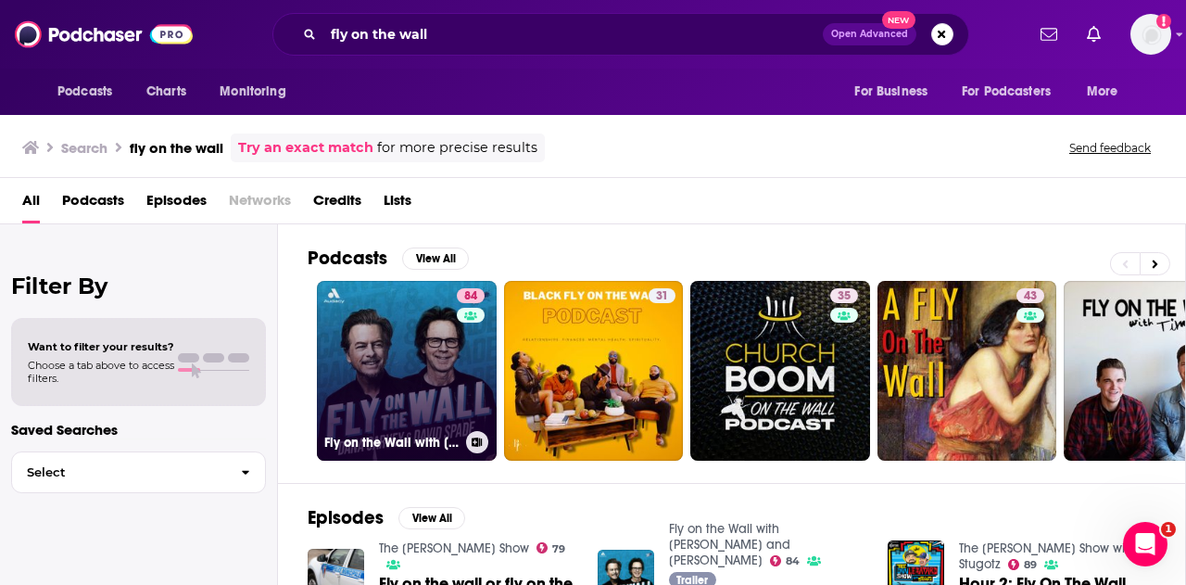
click at [413, 359] on link "84 Fly on the Wall with Dana Carvey and David Spade" at bounding box center [407, 371] width 180 height 180
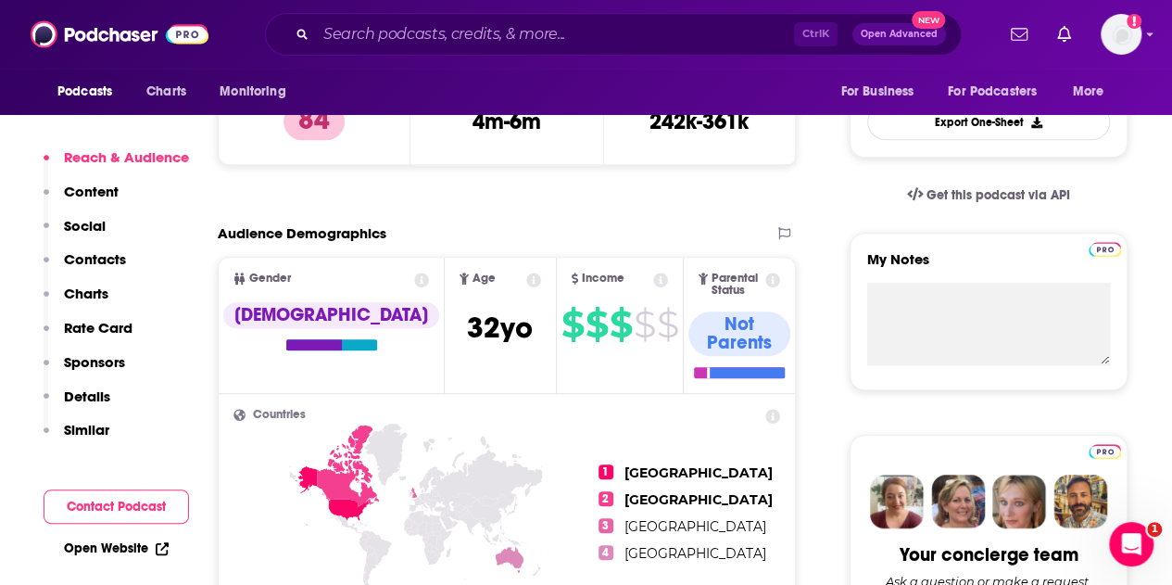
scroll to position [556, 0]
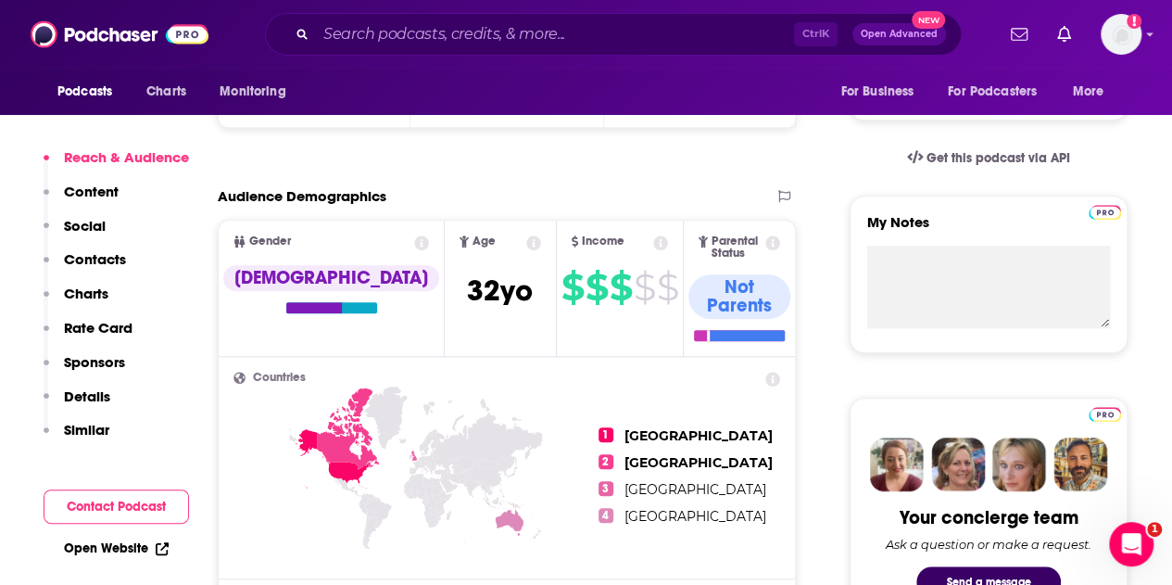
click at [94, 258] on p "Contacts" at bounding box center [95, 259] width 62 height 18
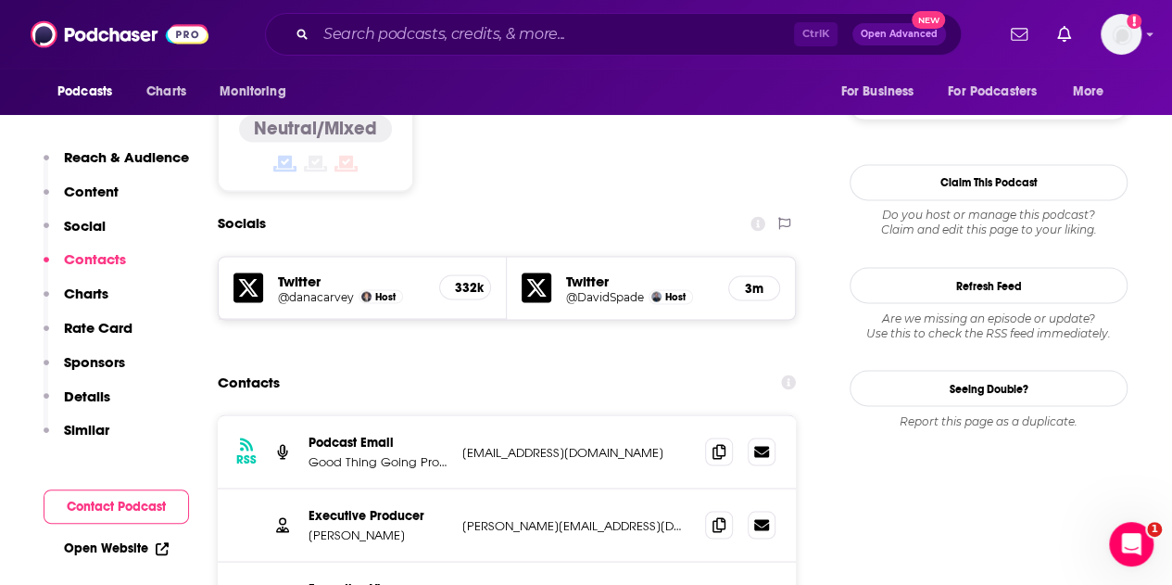
scroll to position [1601, 0]
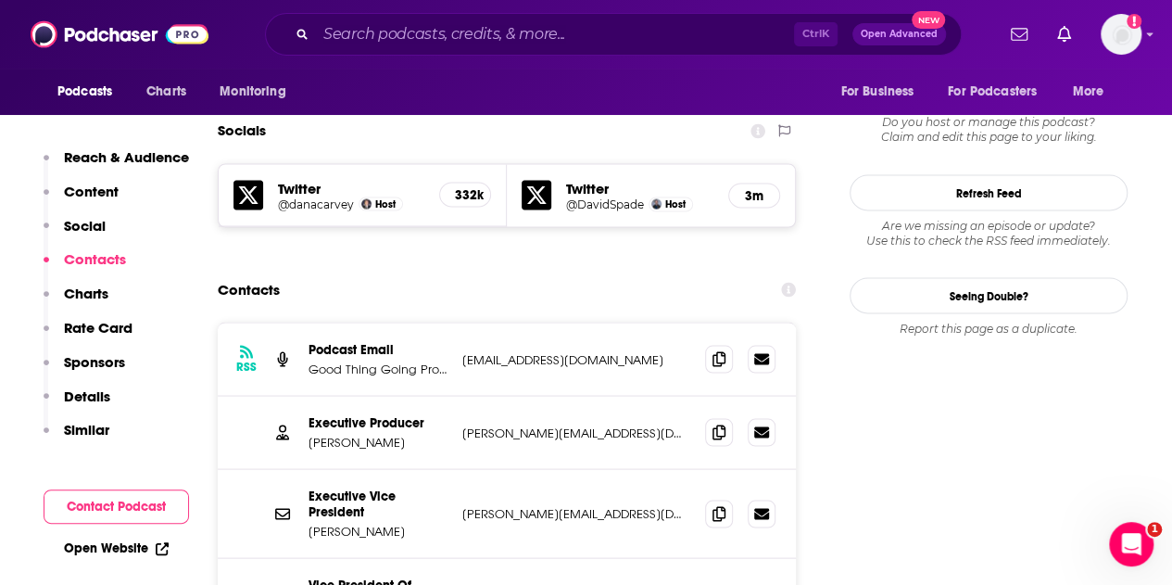
click at [537, 424] on p "bob@cadence13.com" at bounding box center [576, 432] width 228 height 16
copy div "bob@cadence13.com bob@cadence13.com"
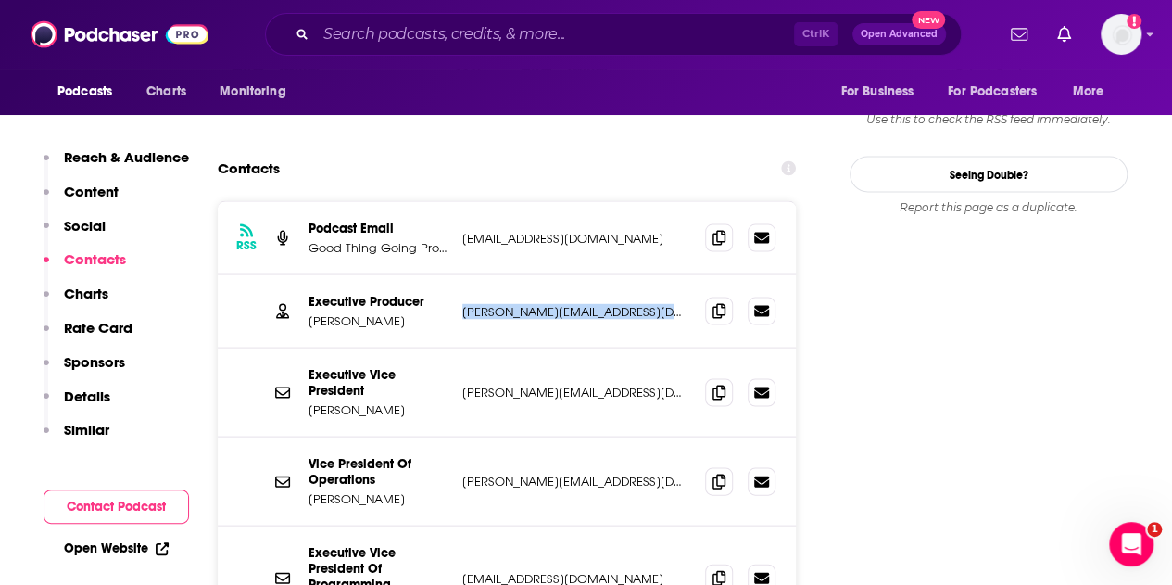
scroll to position [1693, 0]
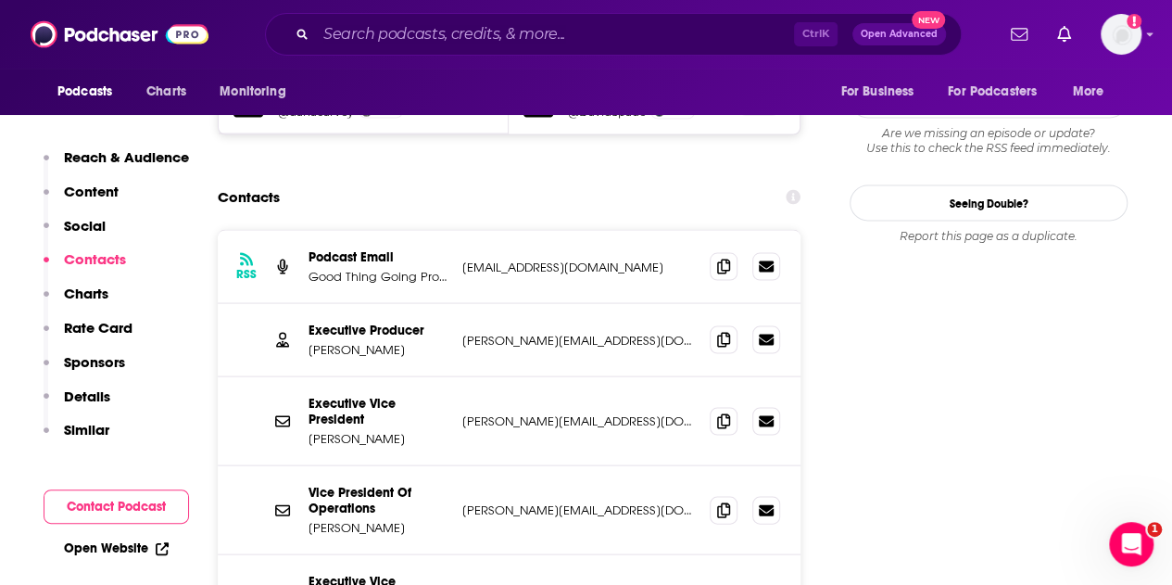
copy div "bill@cadence13.com bill@cadence13.com"
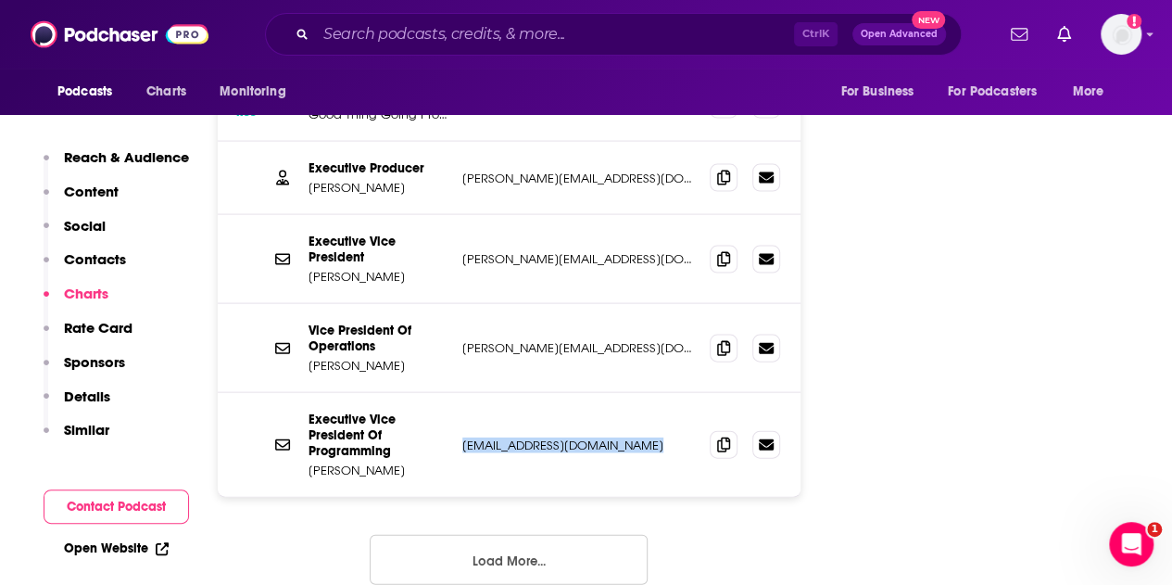
scroll to position [1971, 0]
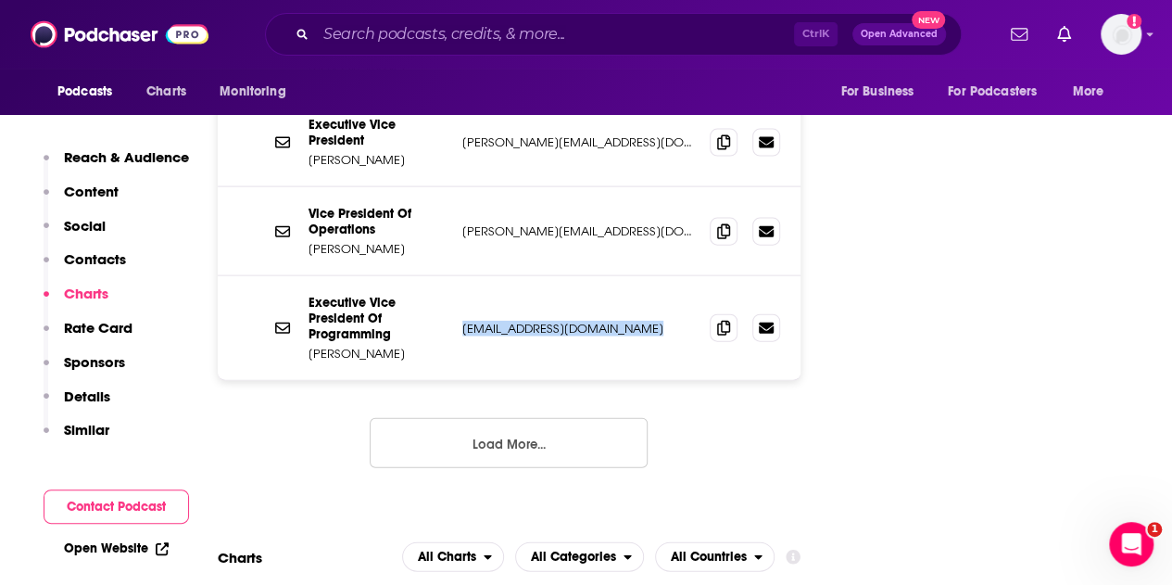
click at [522, 418] on button "Load More..." at bounding box center [509, 443] width 278 height 50
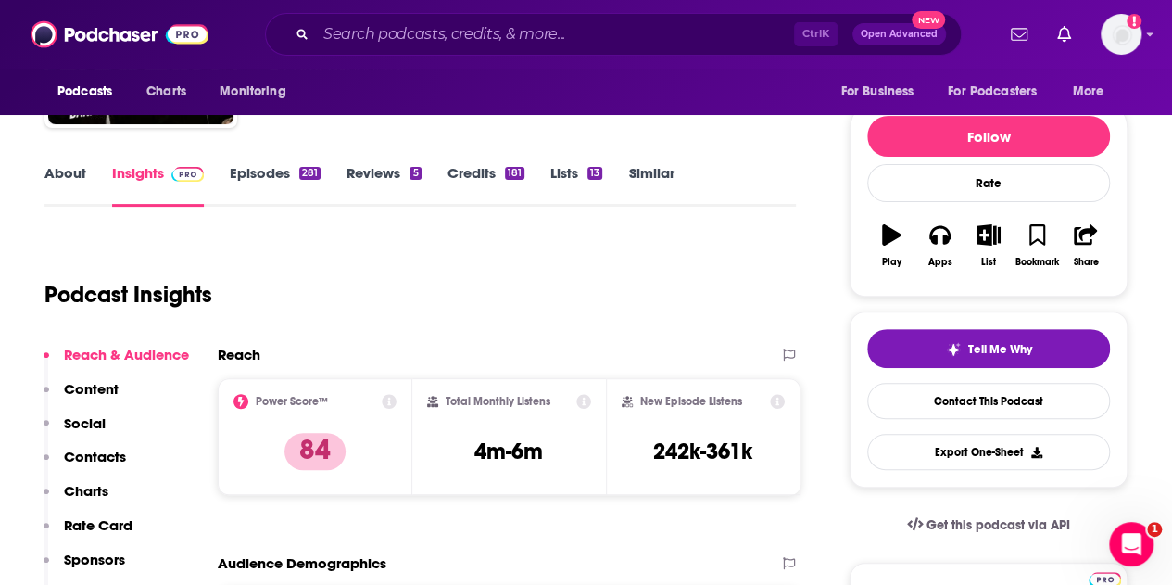
scroll to position [0, 0]
